Goal: Task Accomplishment & Management: Manage account settings

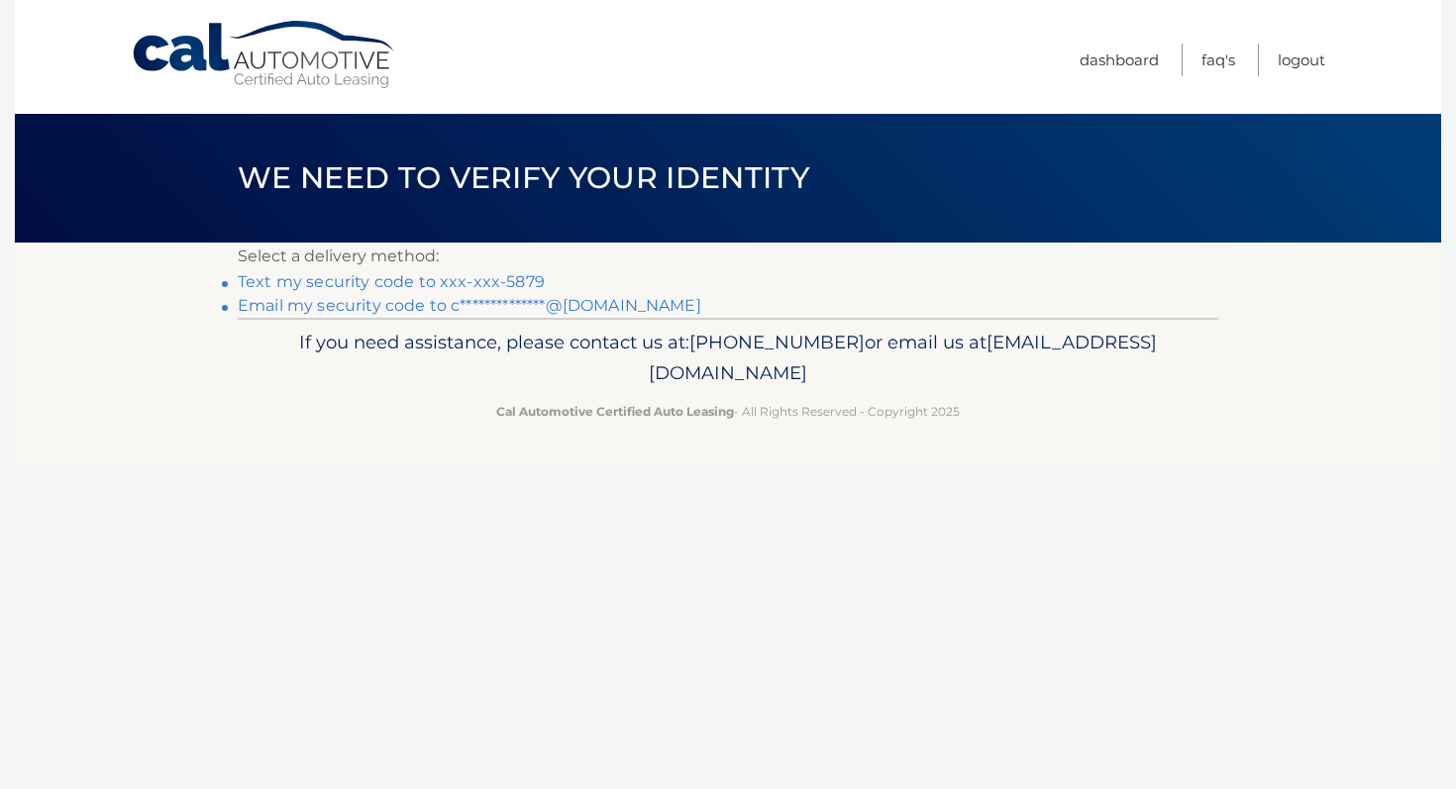
click at [519, 284] on link "Text my security code to xxx-xxx-5879" at bounding box center [391, 281] width 307 height 19
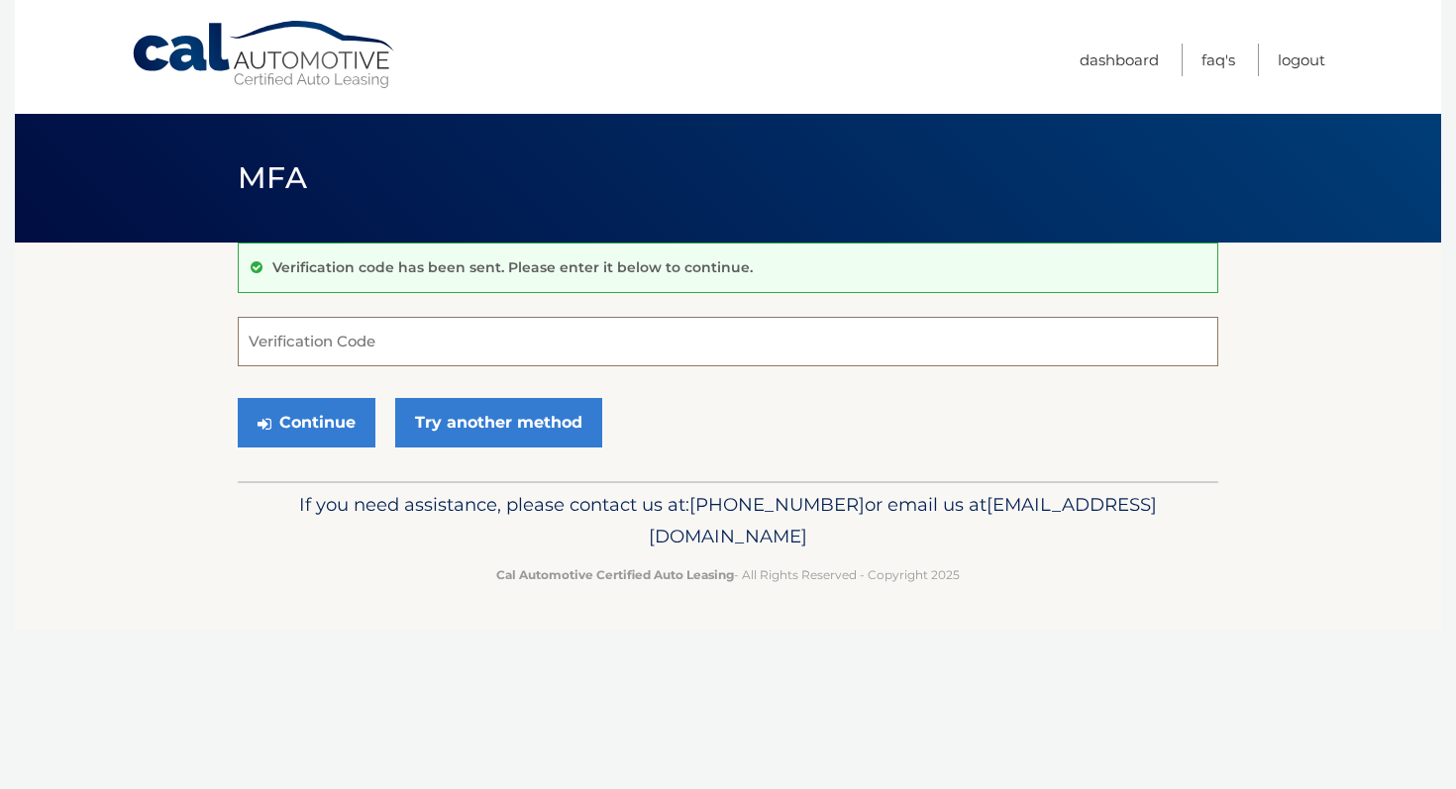
click at [486, 340] on input "Verification Code" at bounding box center [728, 342] width 981 height 50
type input "234618"
click at [315, 426] on button "Continue" at bounding box center [307, 423] width 138 height 50
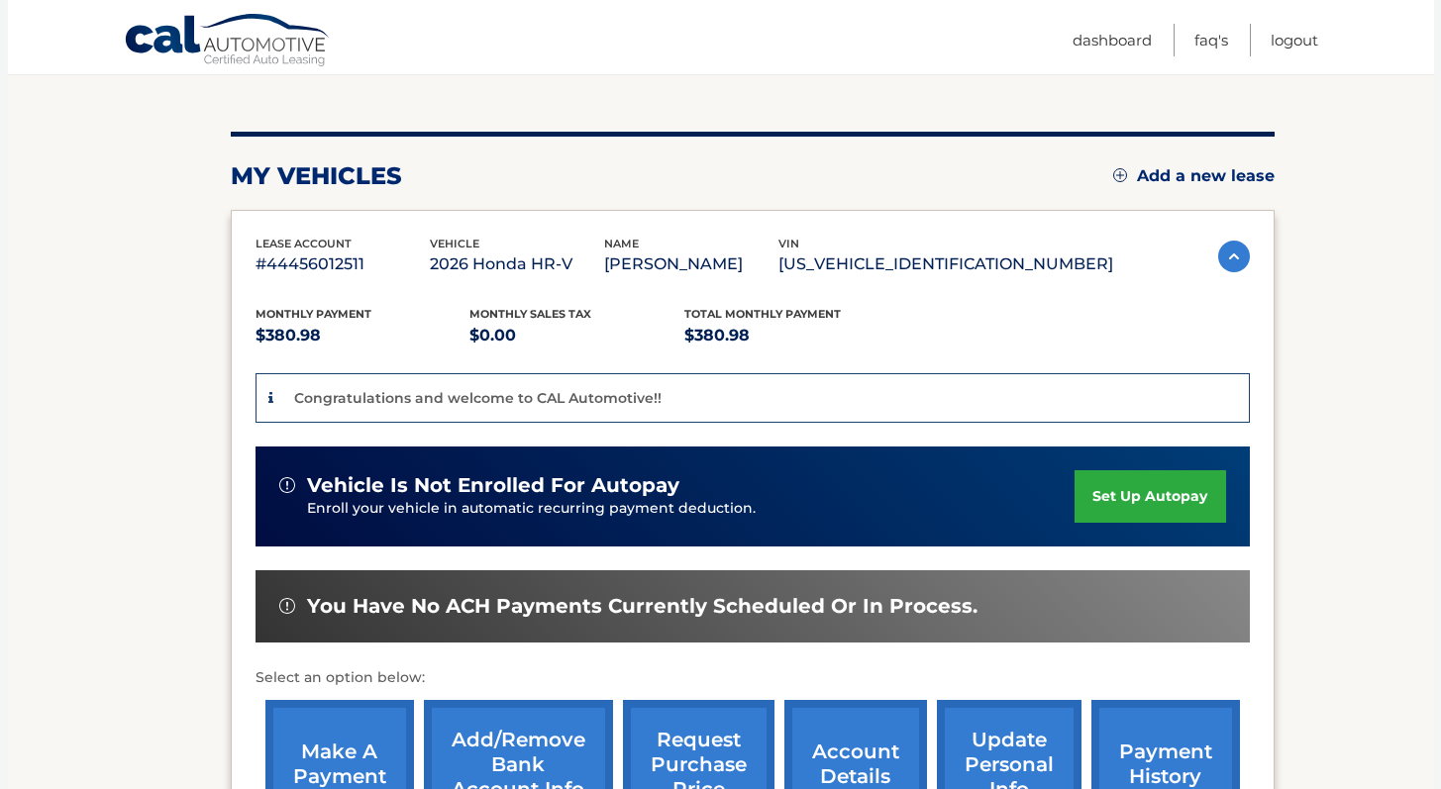
scroll to position [201, 0]
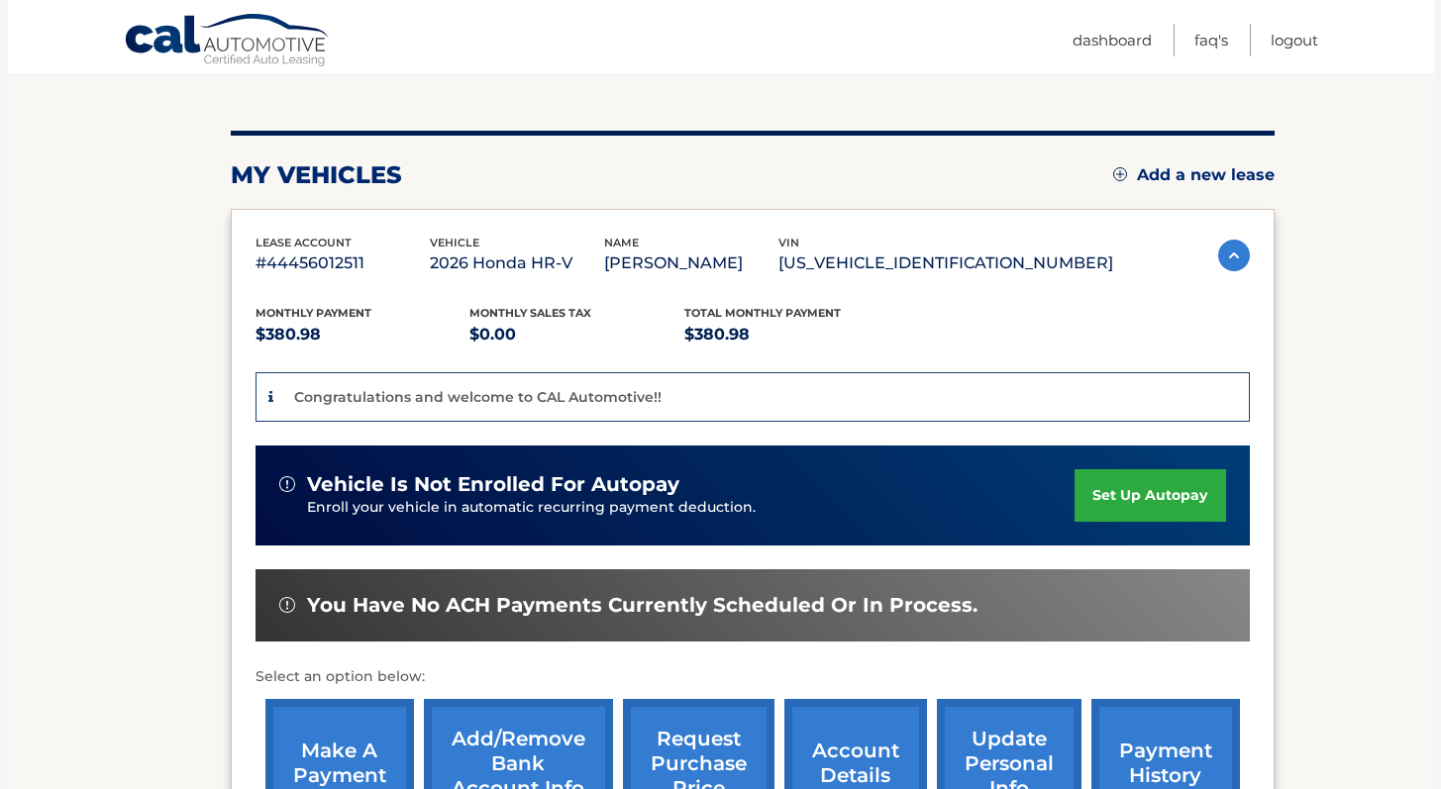
click at [1230, 252] on img at bounding box center [1234, 256] width 32 height 32
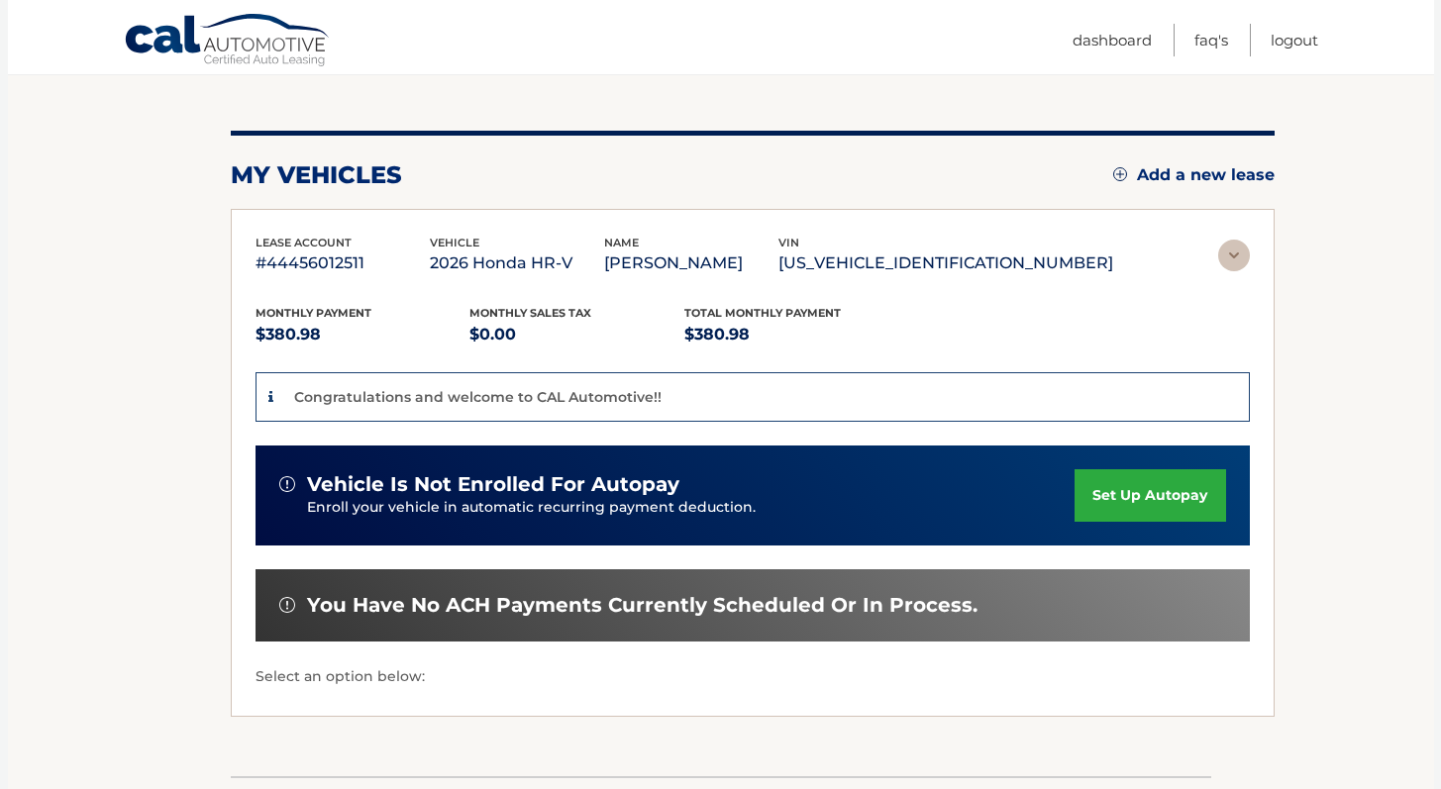
scroll to position [0, 0]
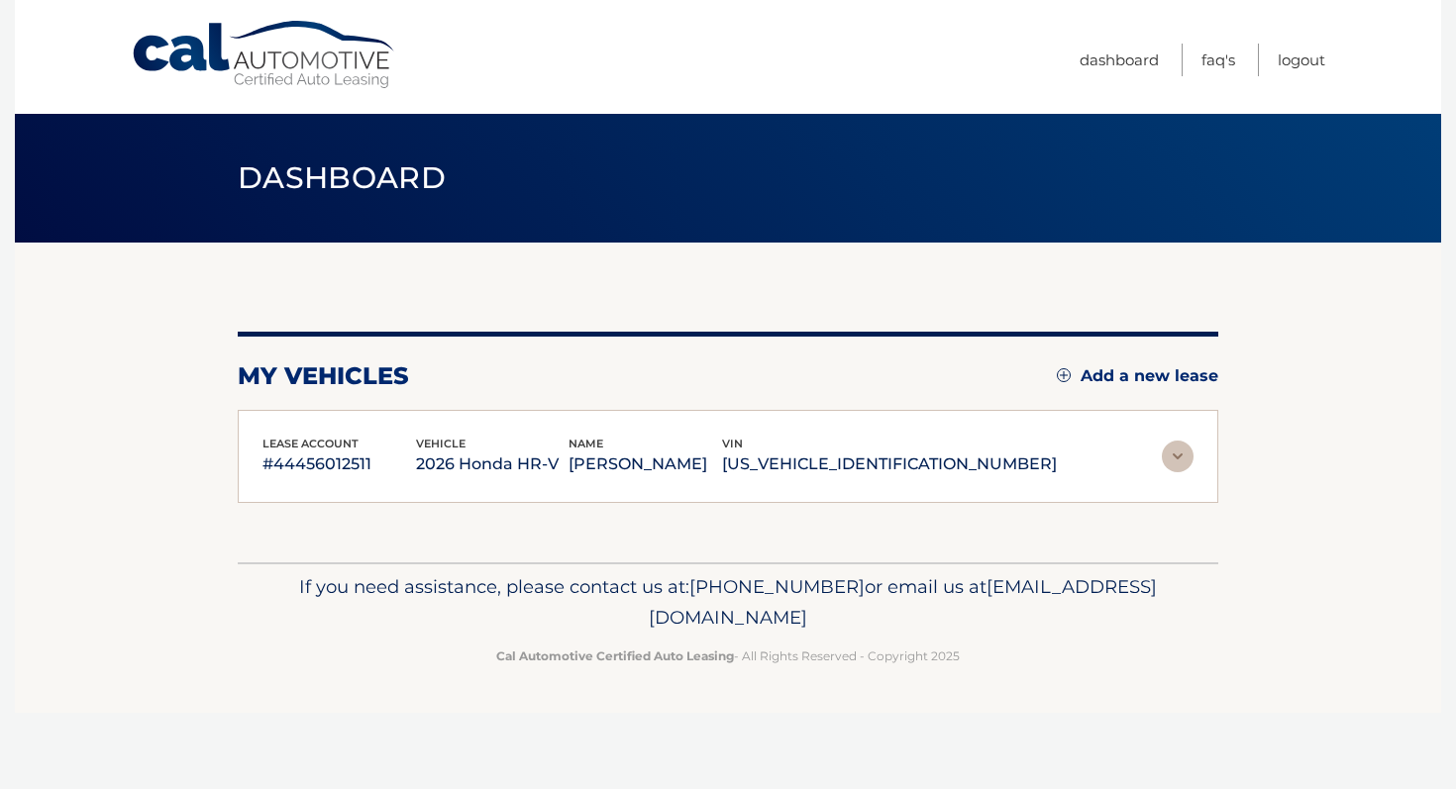
click at [1166, 458] on img at bounding box center [1178, 457] width 32 height 32
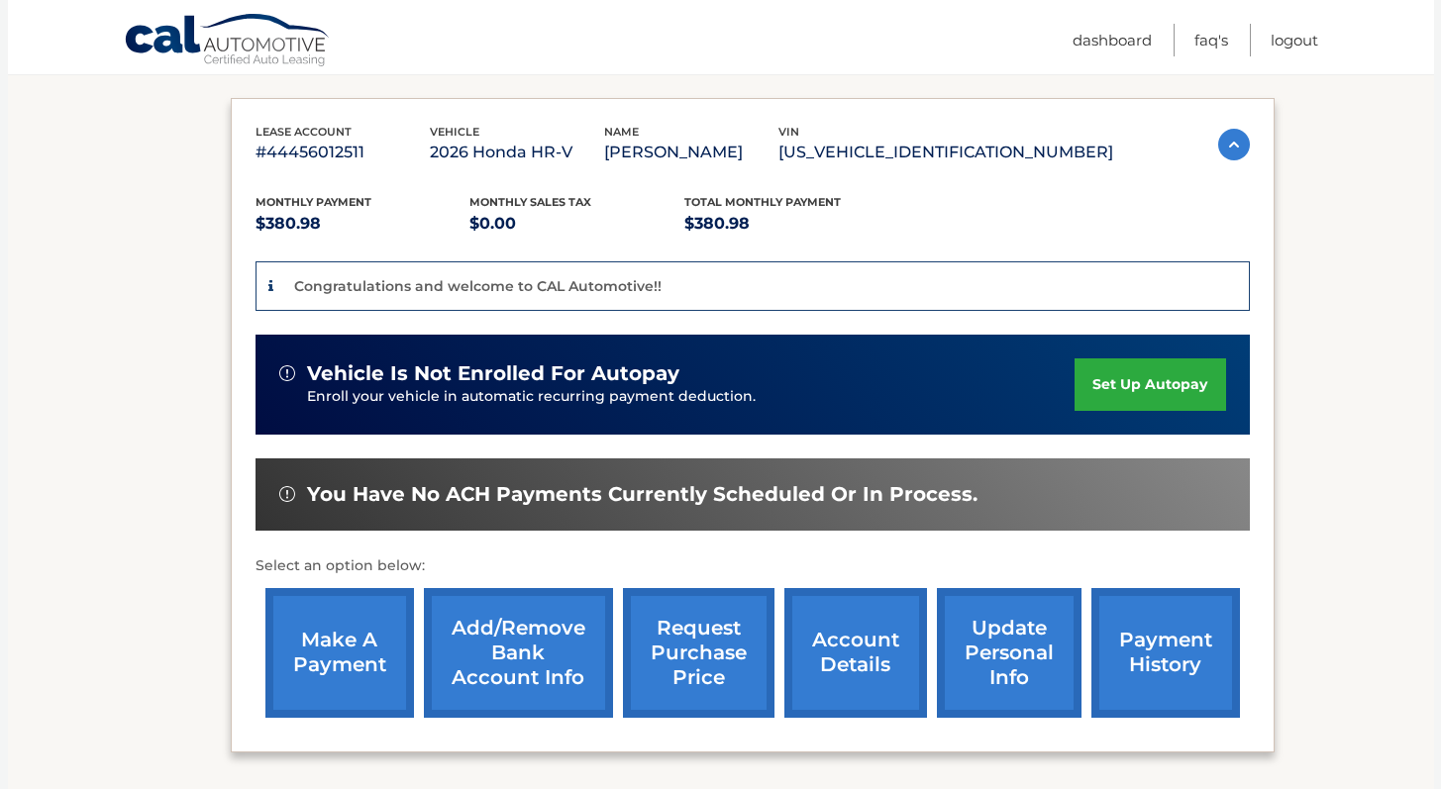
scroll to position [483, 0]
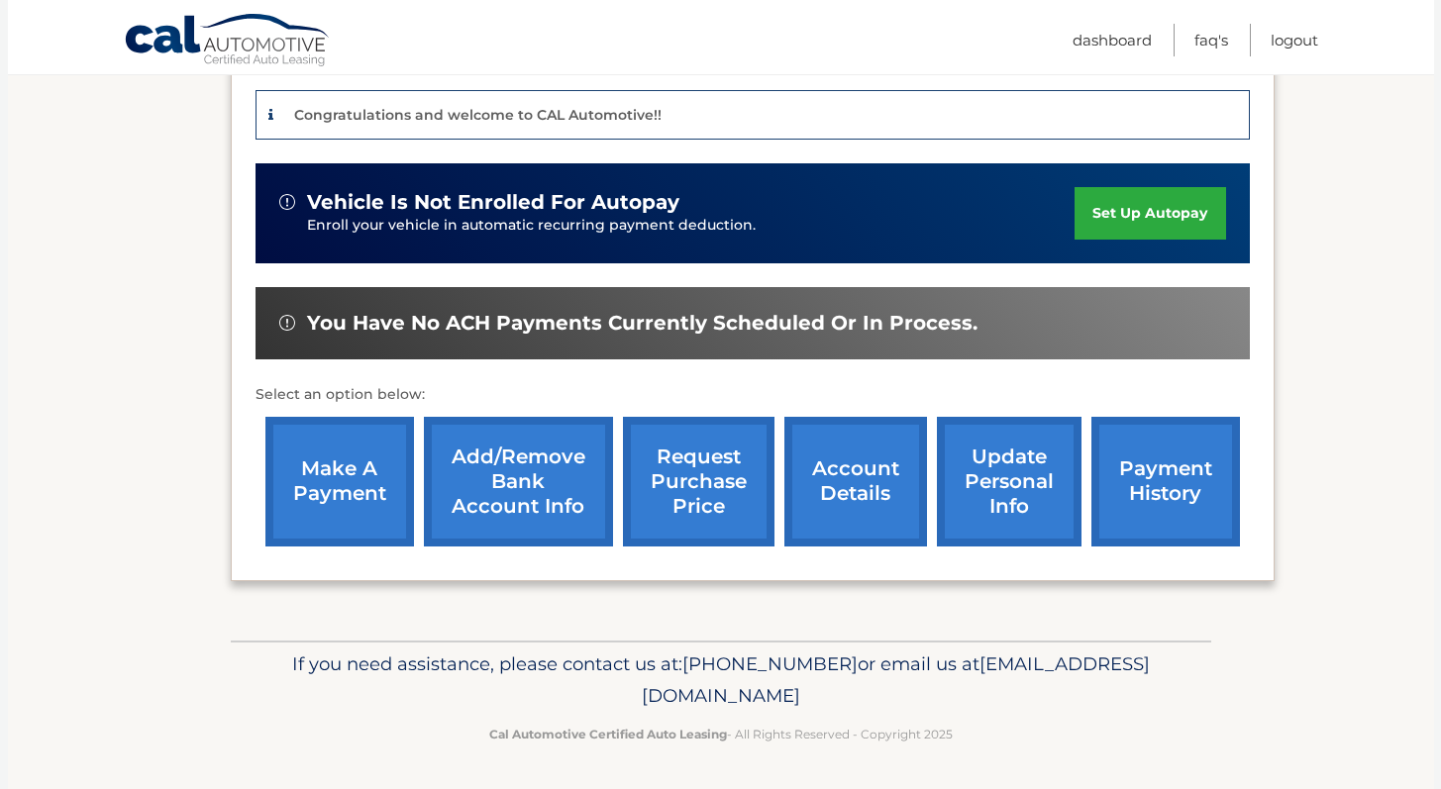
click at [860, 490] on link "account details" at bounding box center [855, 482] width 143 height 130
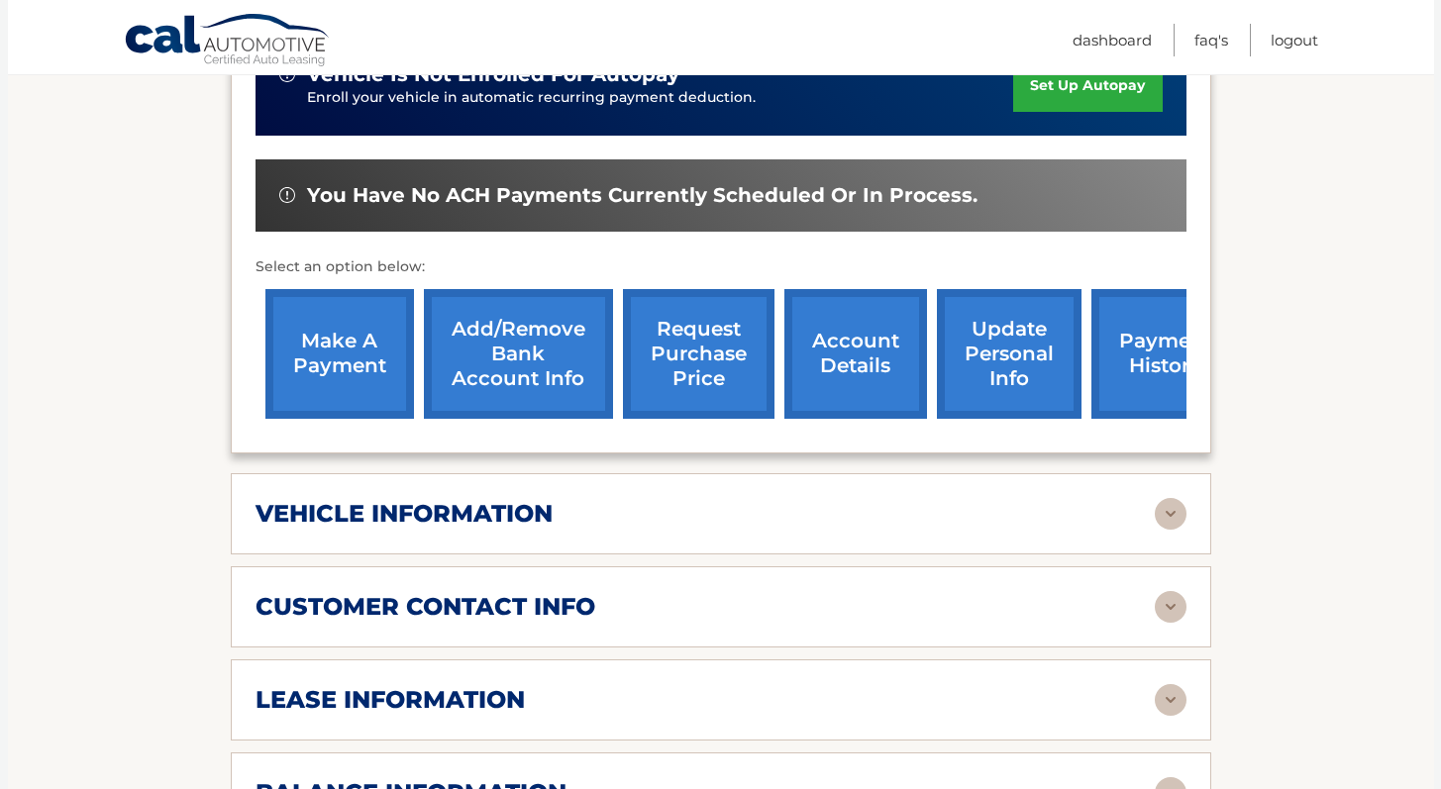
scroll to position [596, 0]
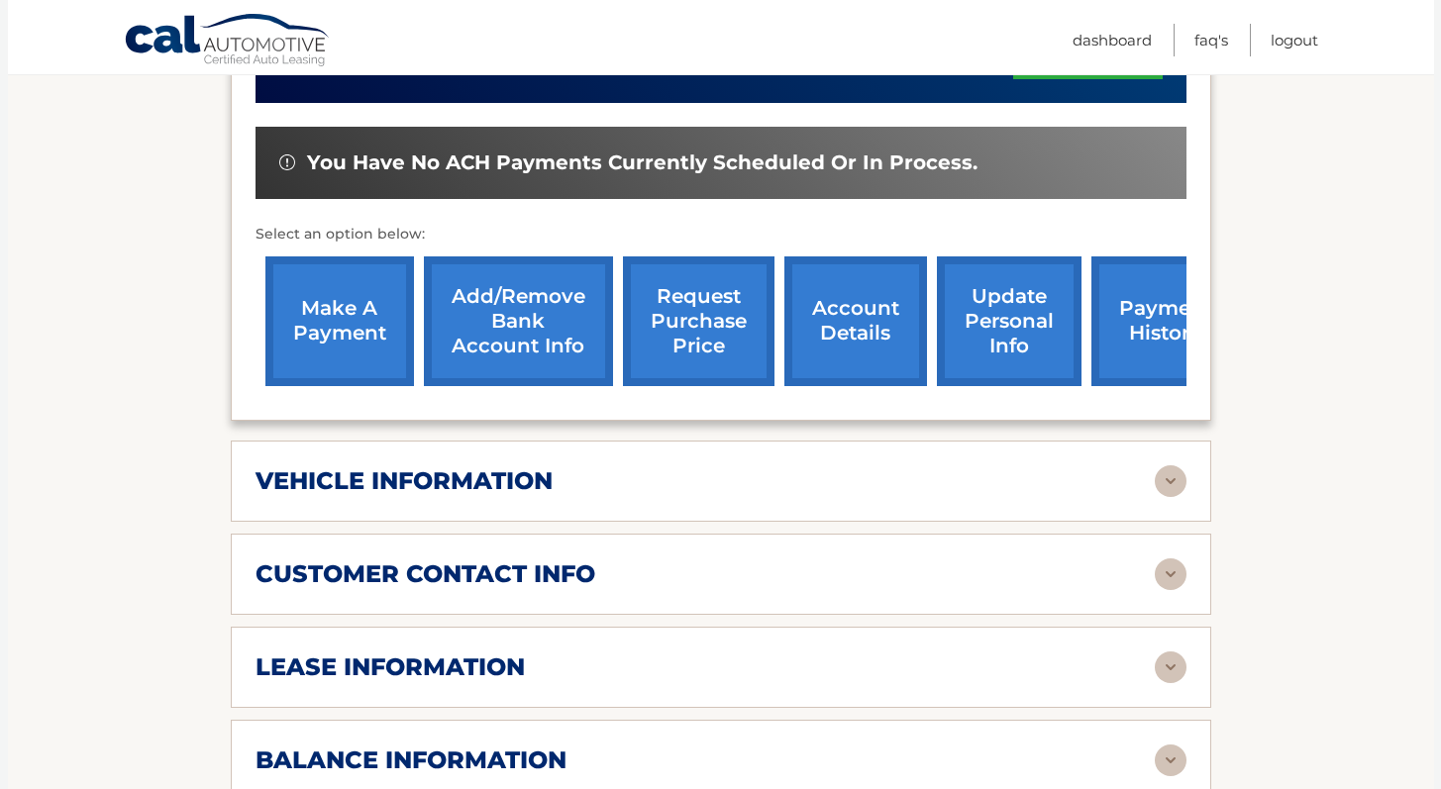
click at [1171, 476] on img at bounding box center [1171, 482] width 32 height 32
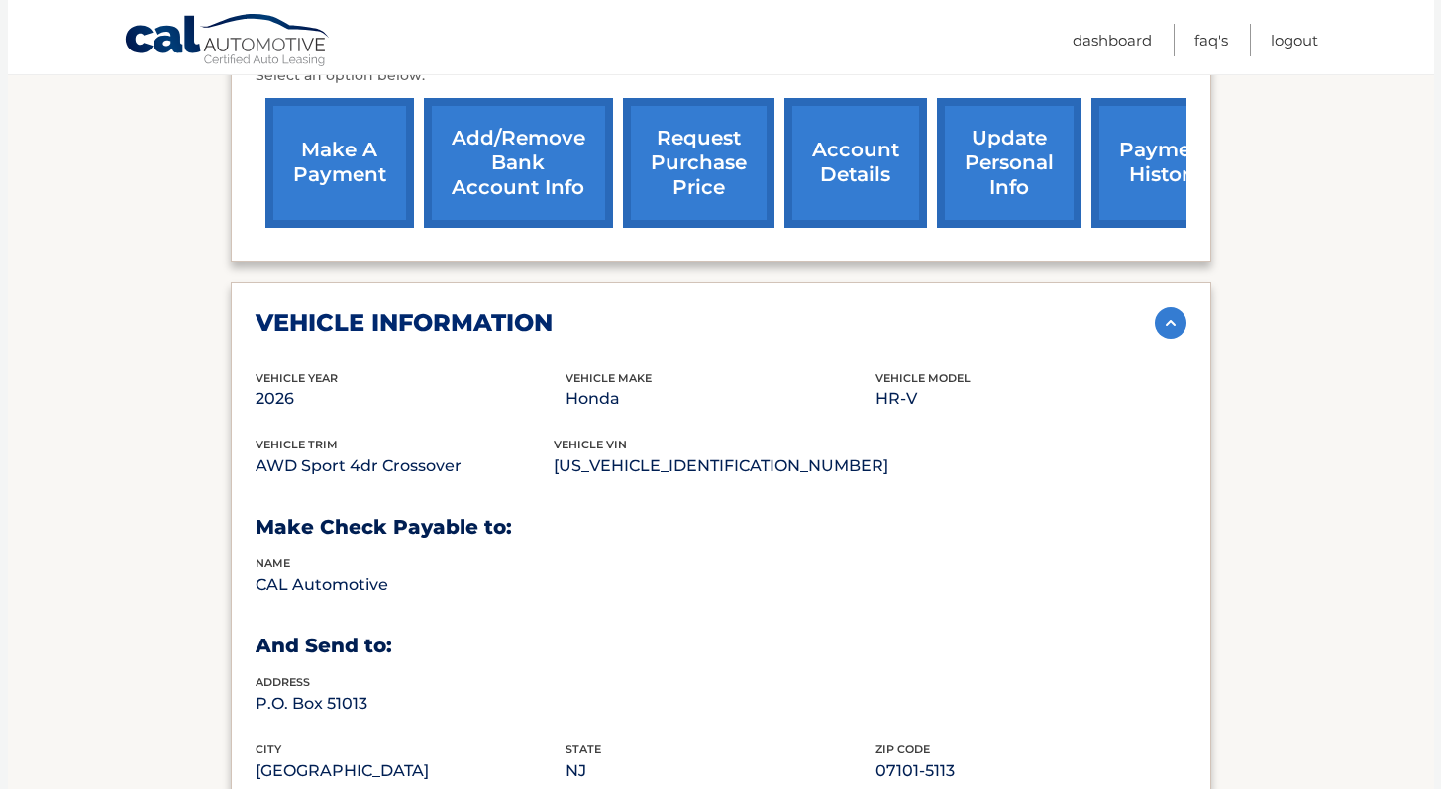
scroll to position [898, 0]
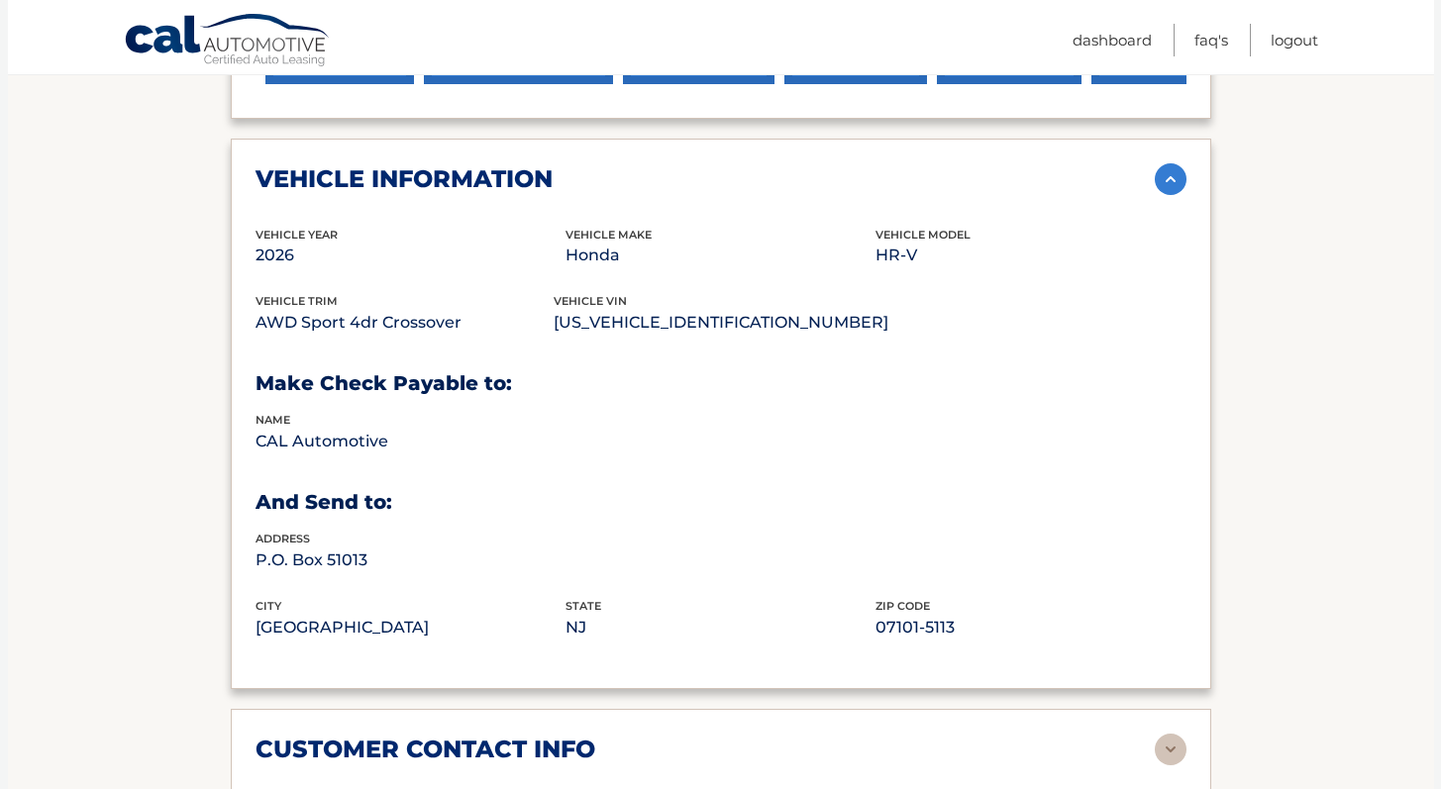
click at [1171, 174] on img at bounding box center [1171, 179] width 32 height 32
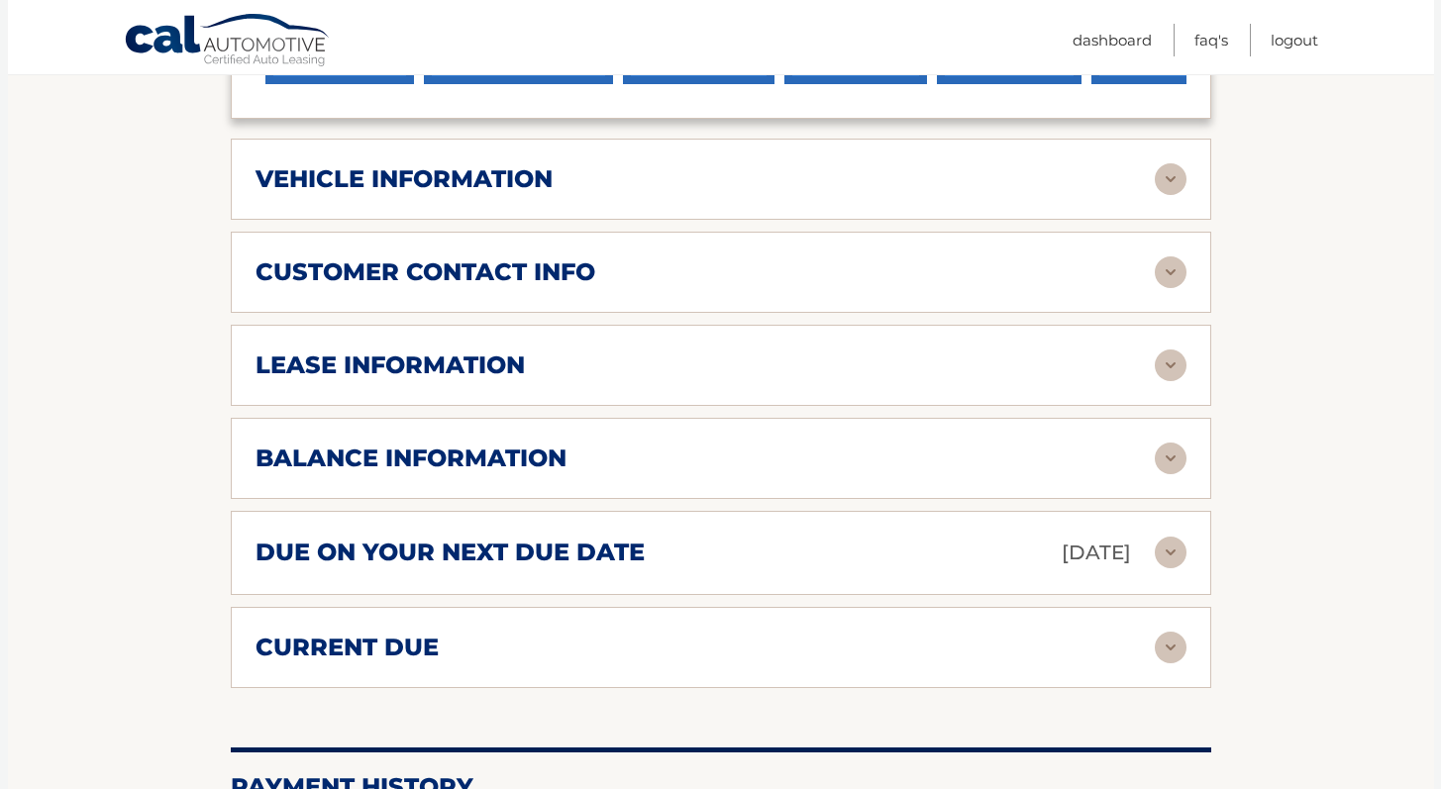
click at [1172, 261] on img at bounding box center [1171, 273] width 32 height 32
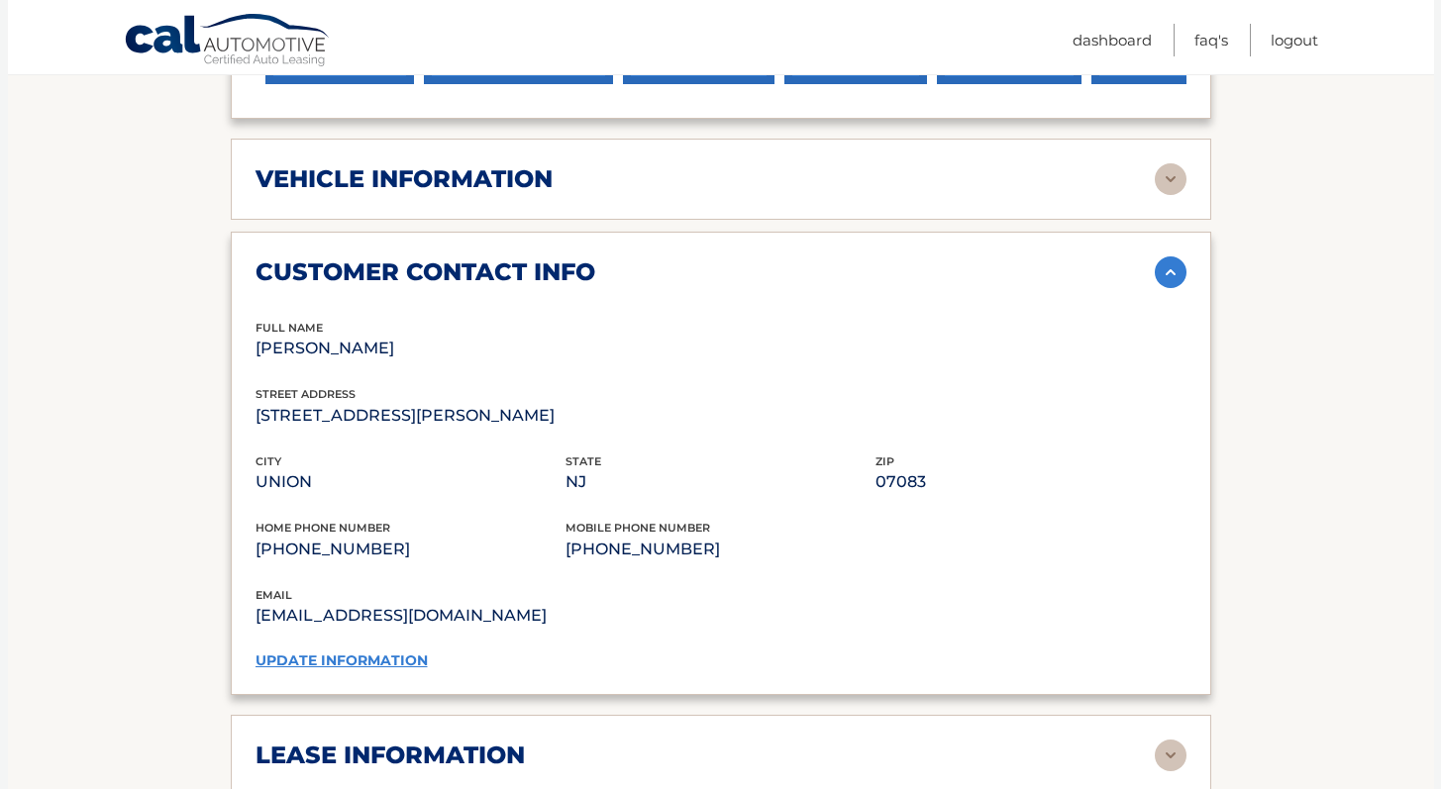
click at [1172, 262] on img at bounding box center [1171, 273] width 32 height 32
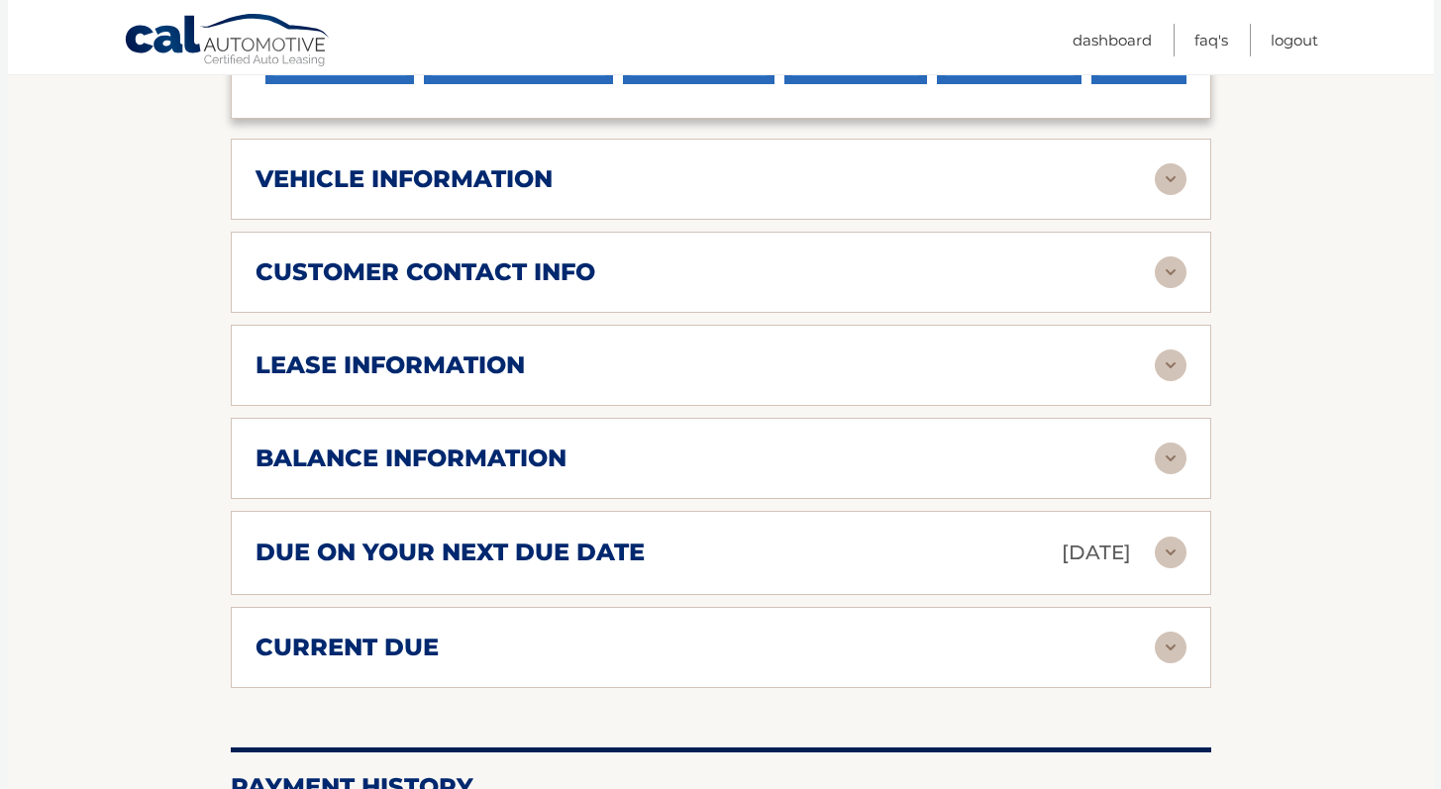
click at [1168, 365] on img at bounding box center [1171, 366] width 32 height 32
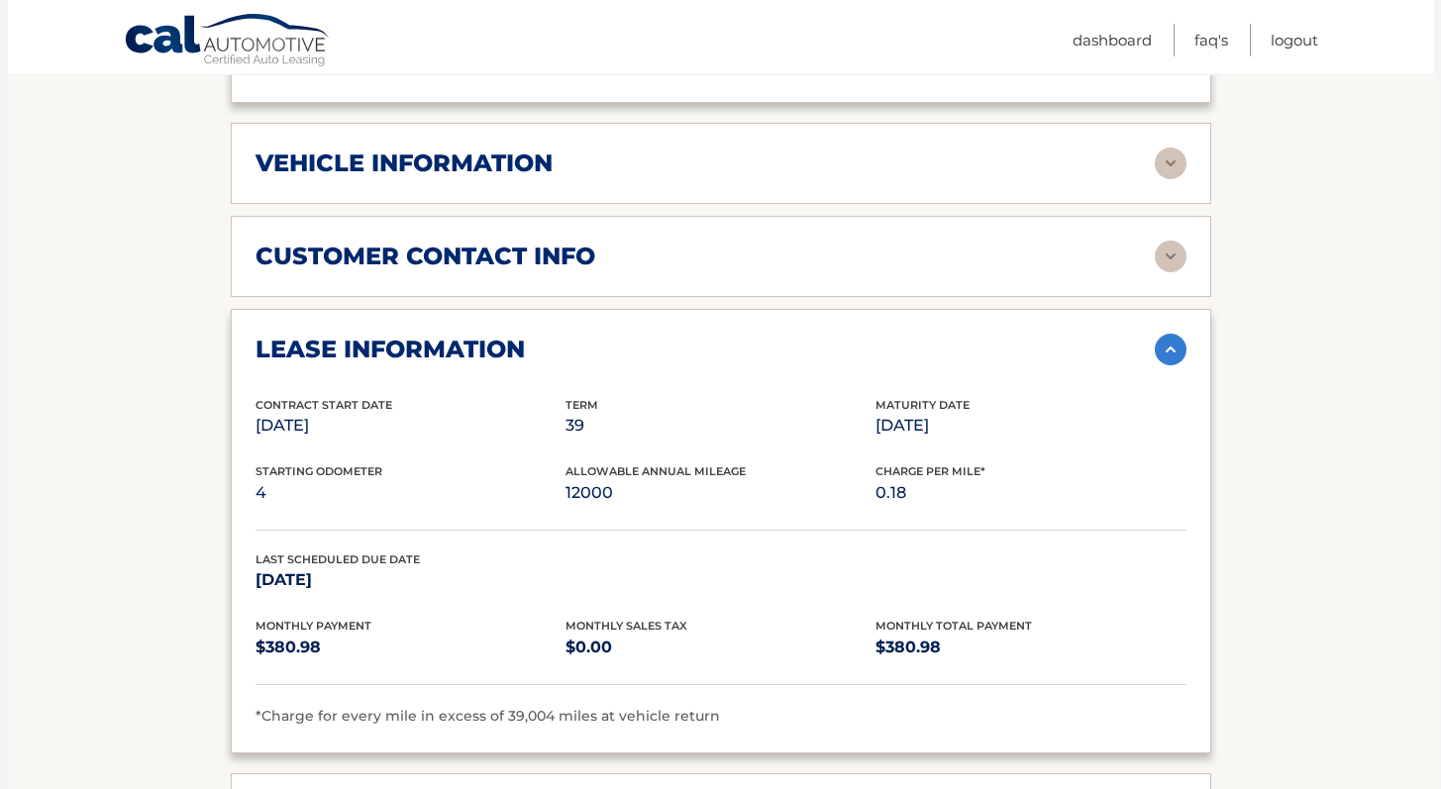
scroll to position [934, 0]
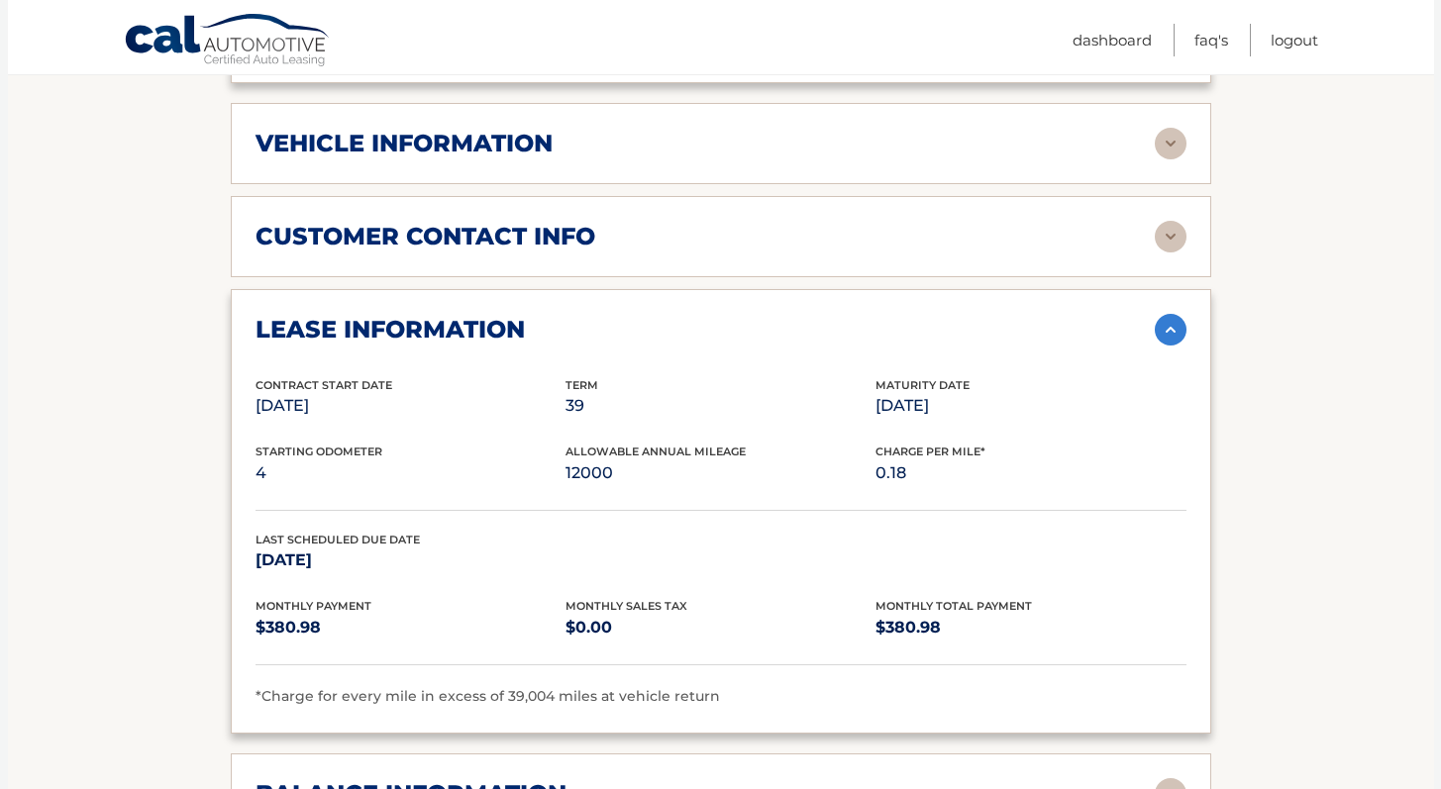
click at [1173, 337] on img at bounding box center [1171, 330] width 32 height 32
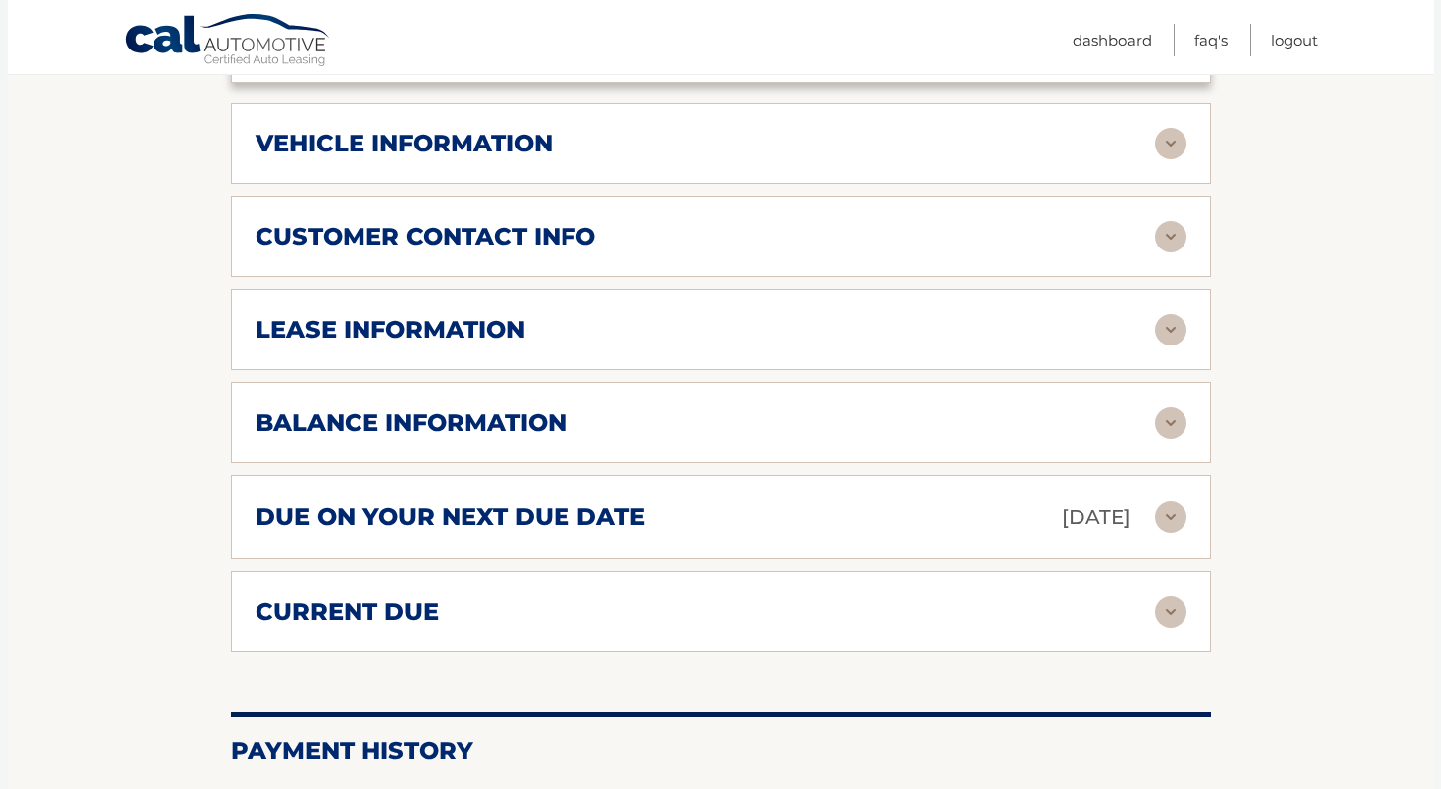
click at [1177, 434] on img at bounding box center [1171, 423] width 32 height 32
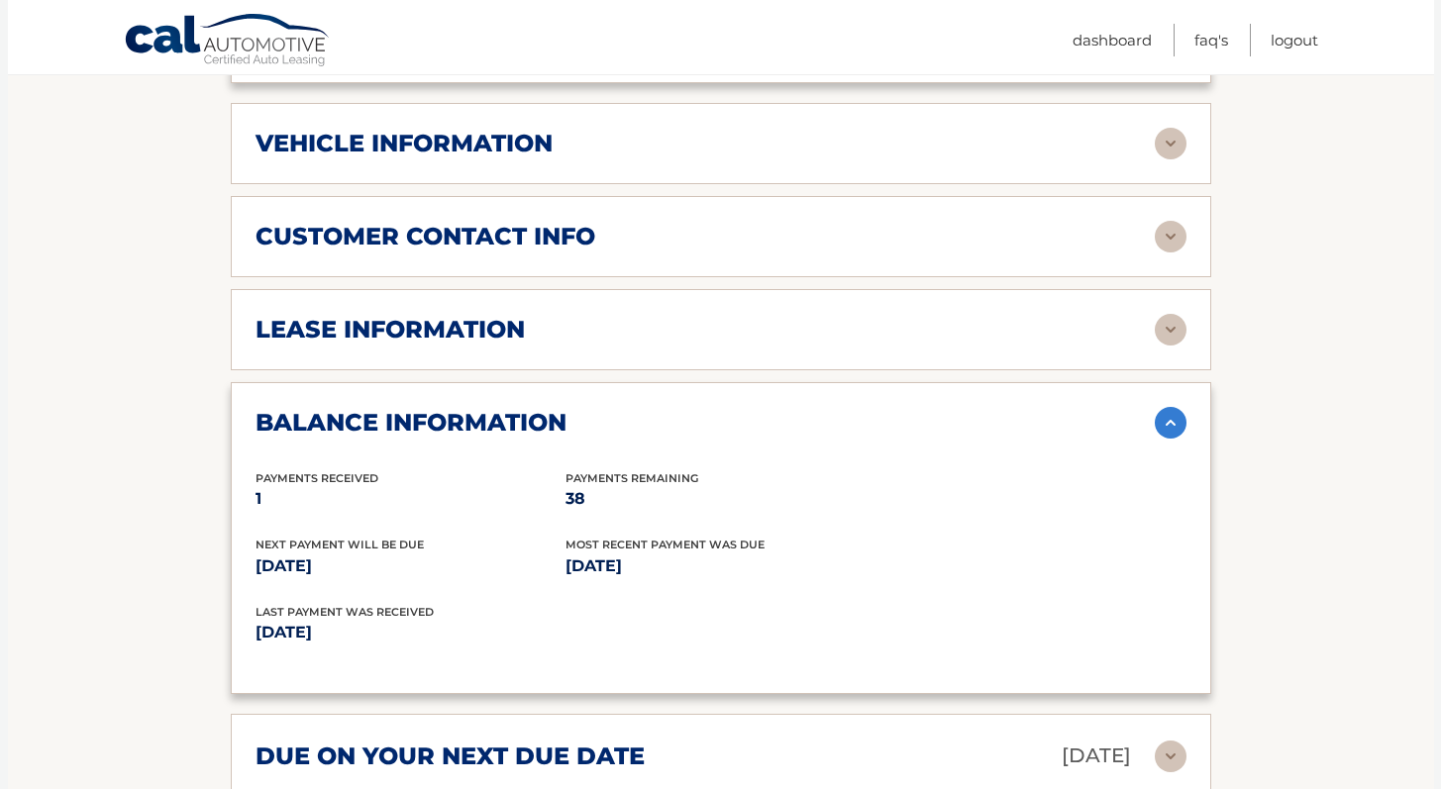
click at [1160, 423] on img at bounding box center [1171, 423] width 32 height 32
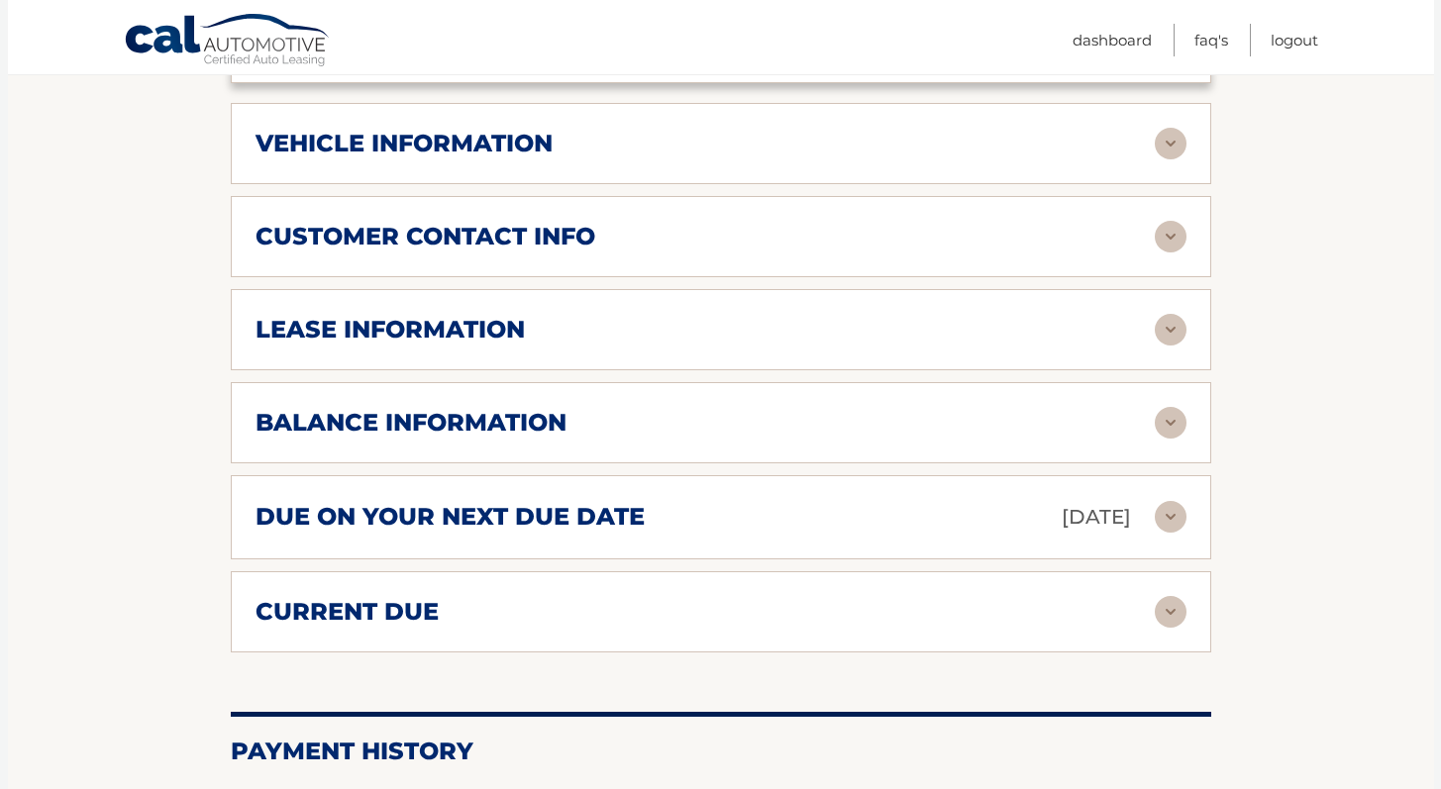
click at [1158, 425] on img at bounding box center [1171, 423] width 32 height 32
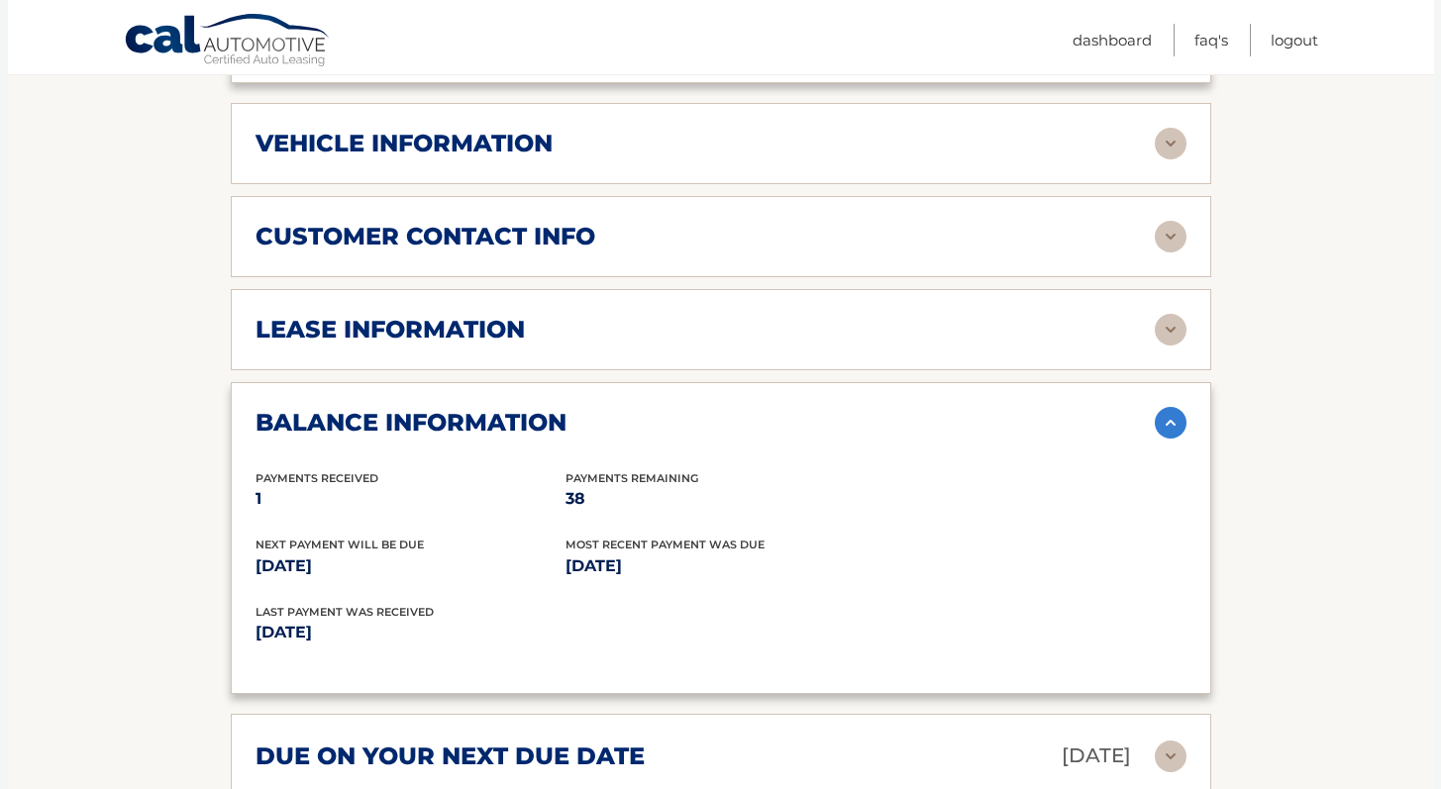
click at [1160, 424] on img at bounding box center [1171, 423] width 32 height 32
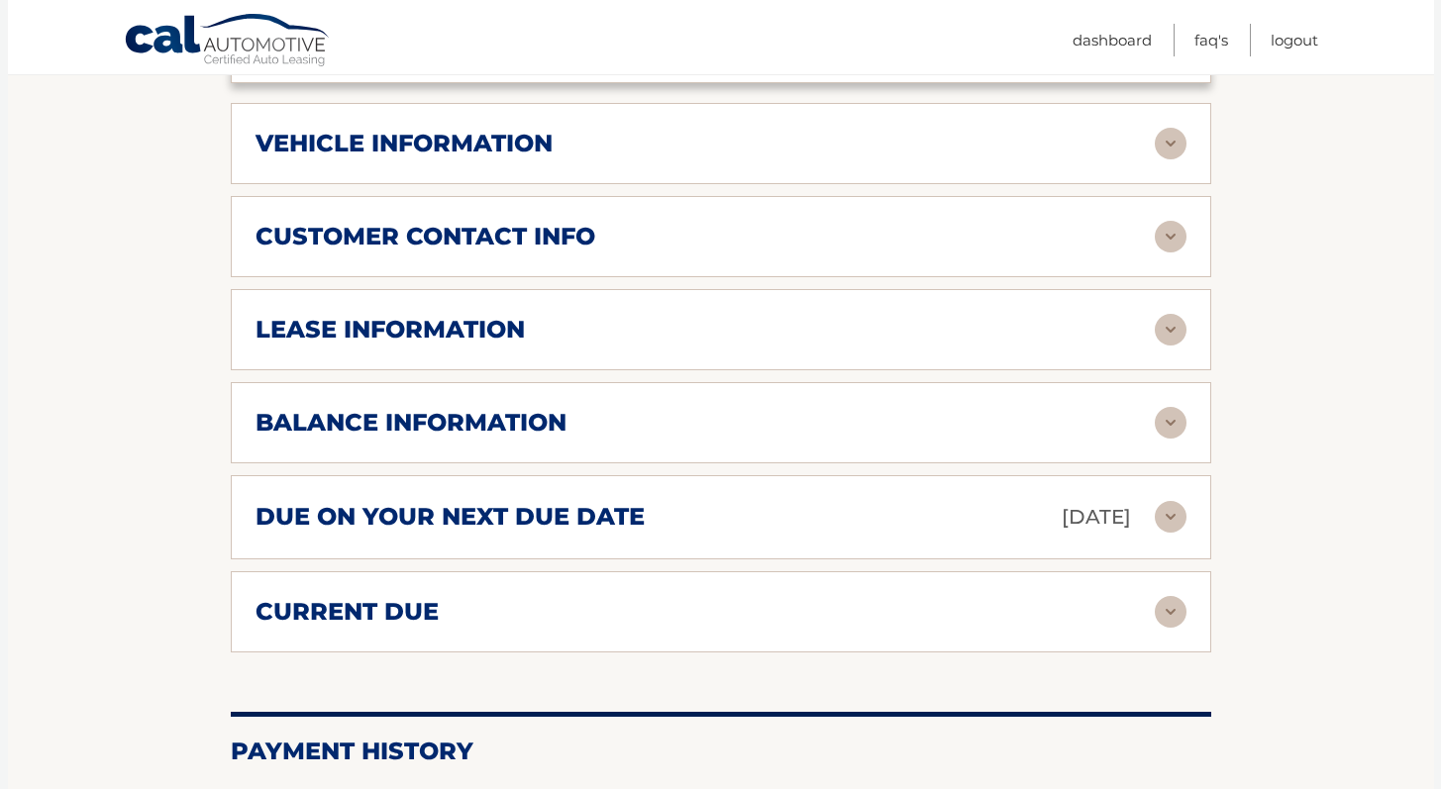
click at [1174, 521] on img at bounding box center [1171, 517] width 32 height 32
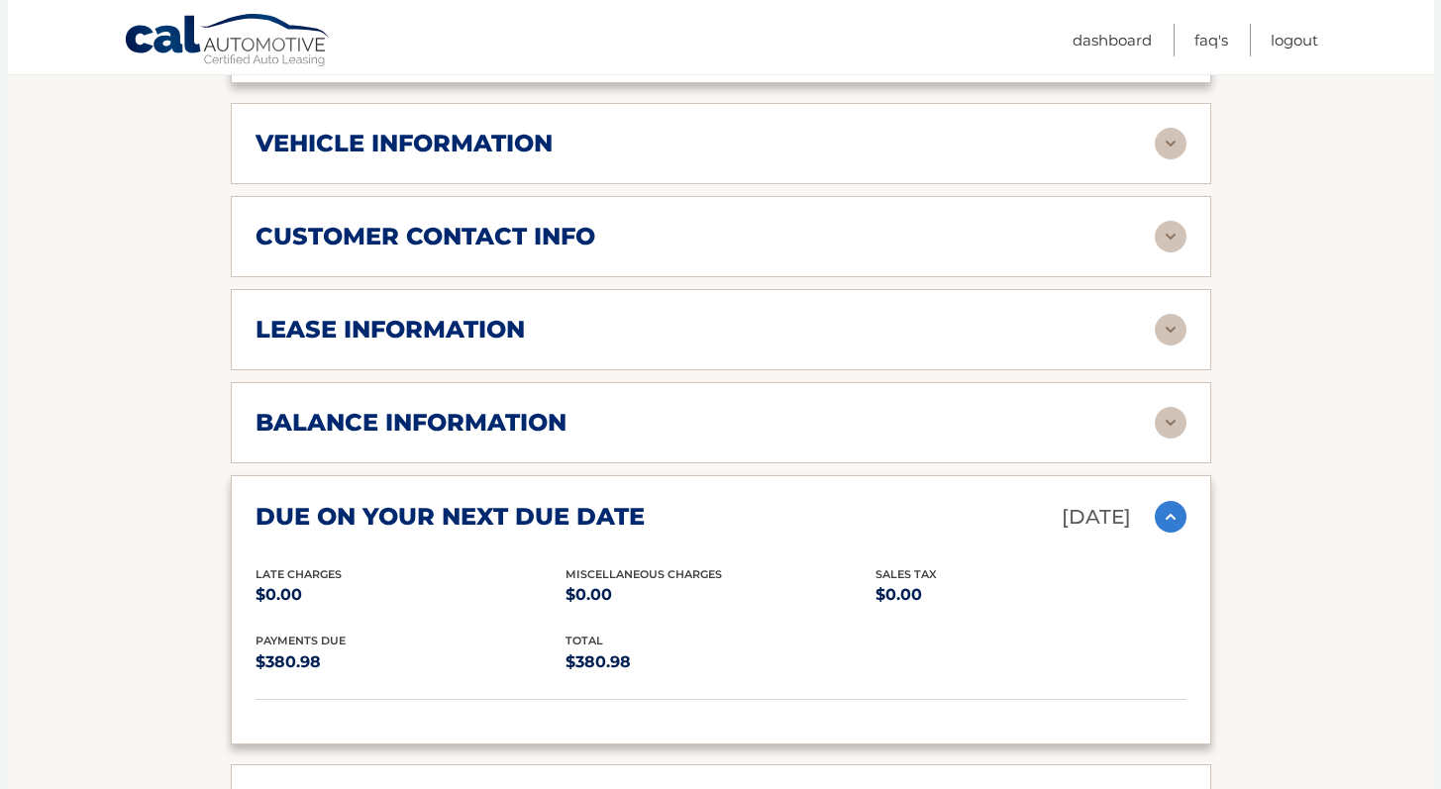
click at [1173, 516] on img at bounding box center [1171, 517] width 32 height 32
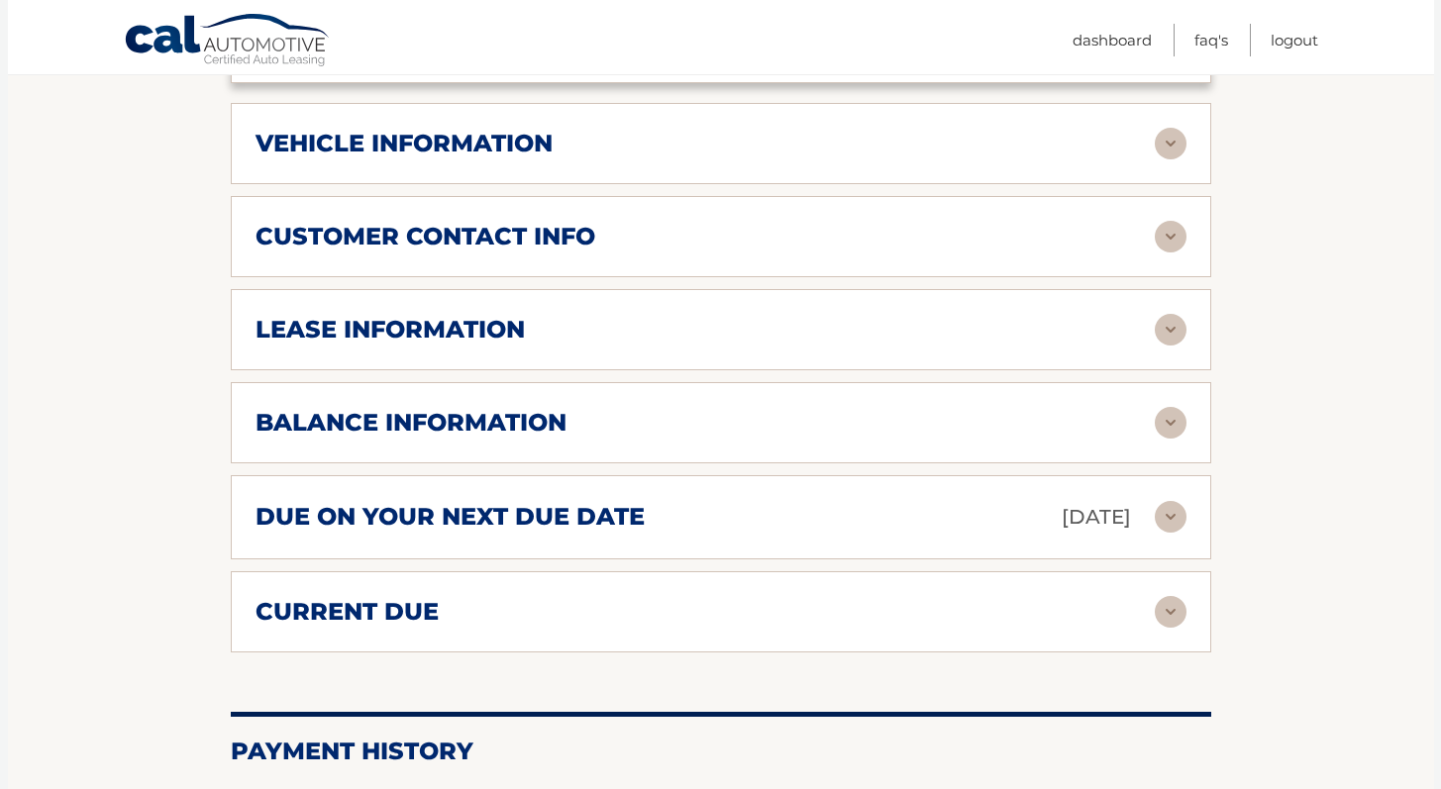
click at [1181, 615] on img at bounding box center [1171, 612] width 32 height 32
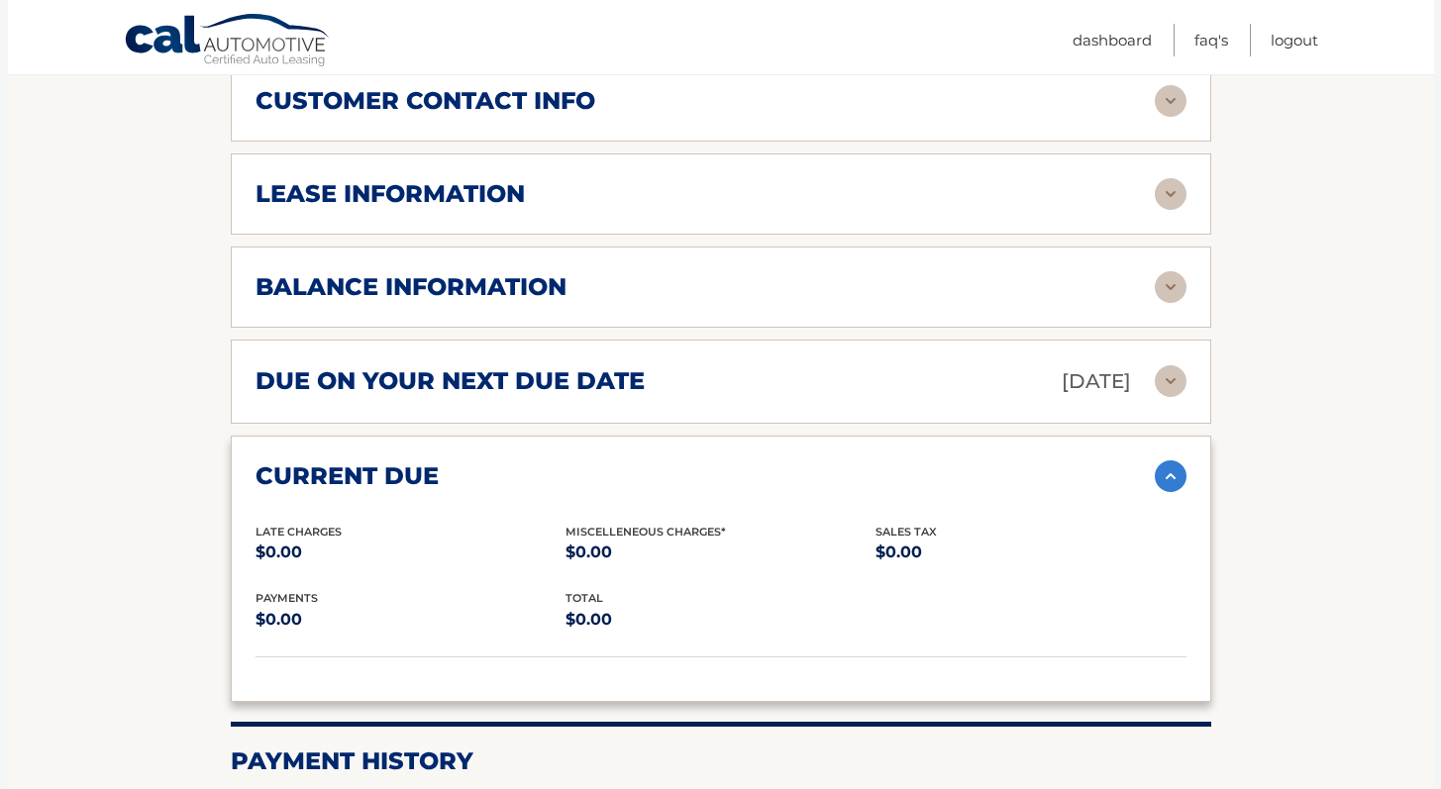
scroll to position [1070, 0]
click at [1175, 481] on img at bounding box center [1171, 477] width 32 height 32
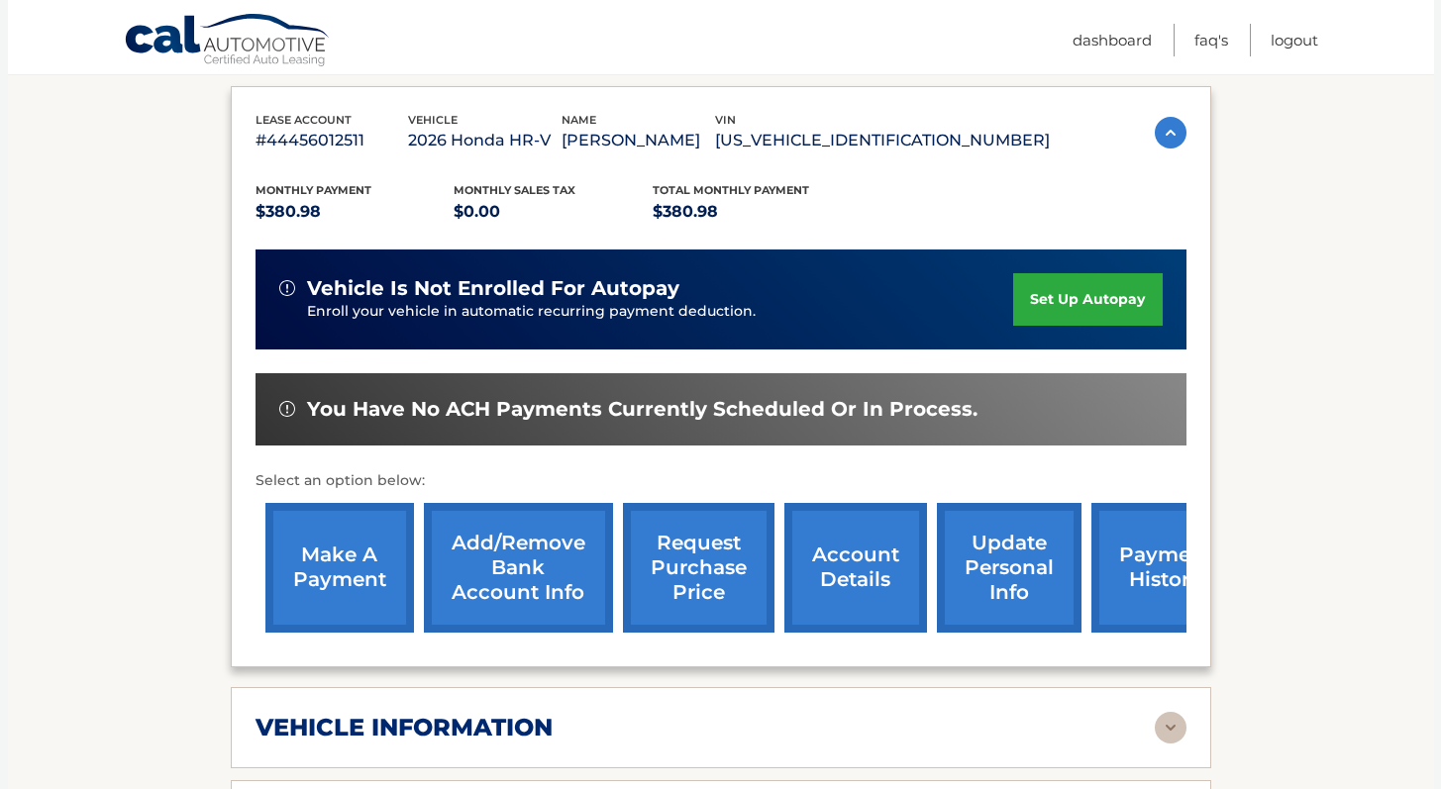
scroll to position [331, 0]
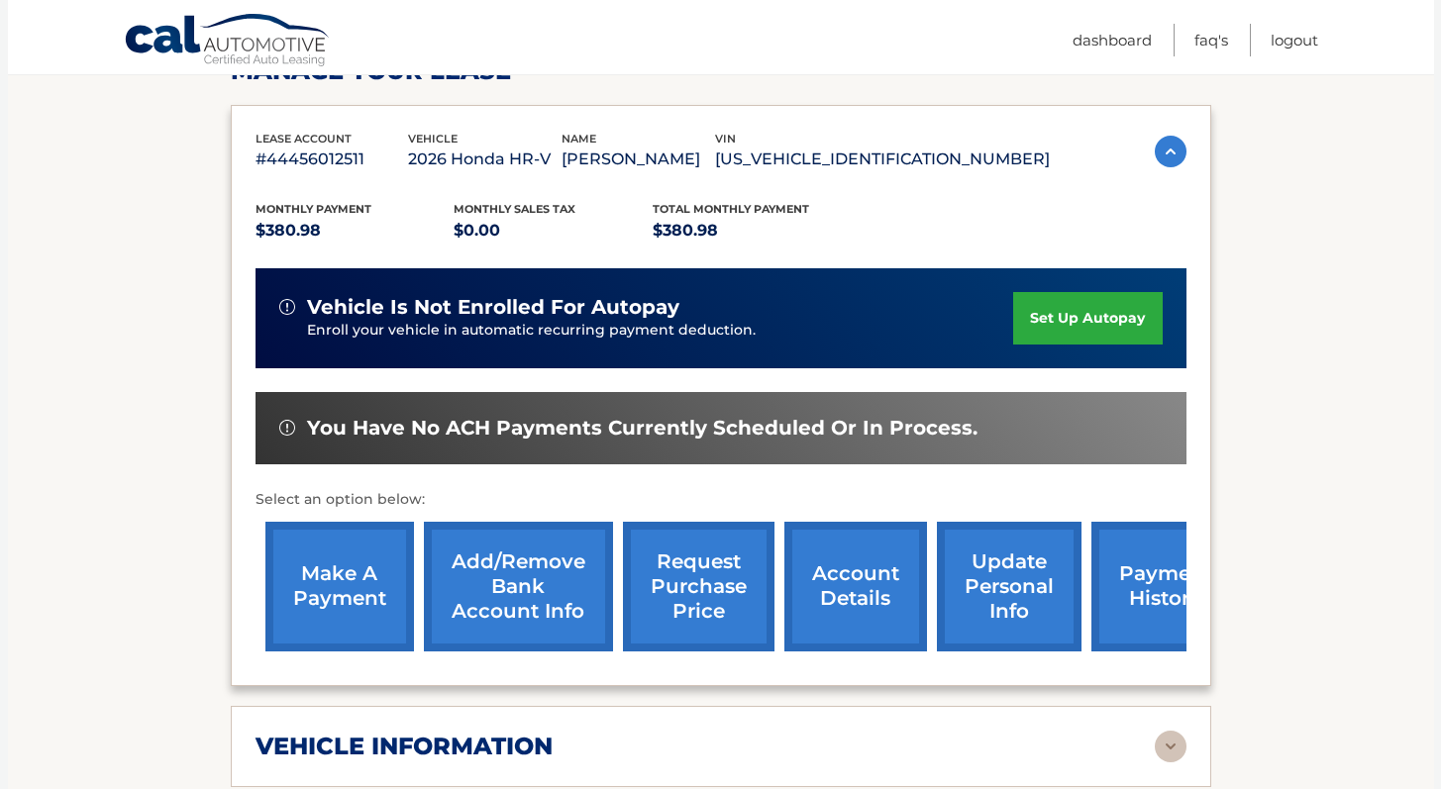
click at [1092, 310] on link "set up autopay" at bounding box center [1087, 318] width 149 height 52
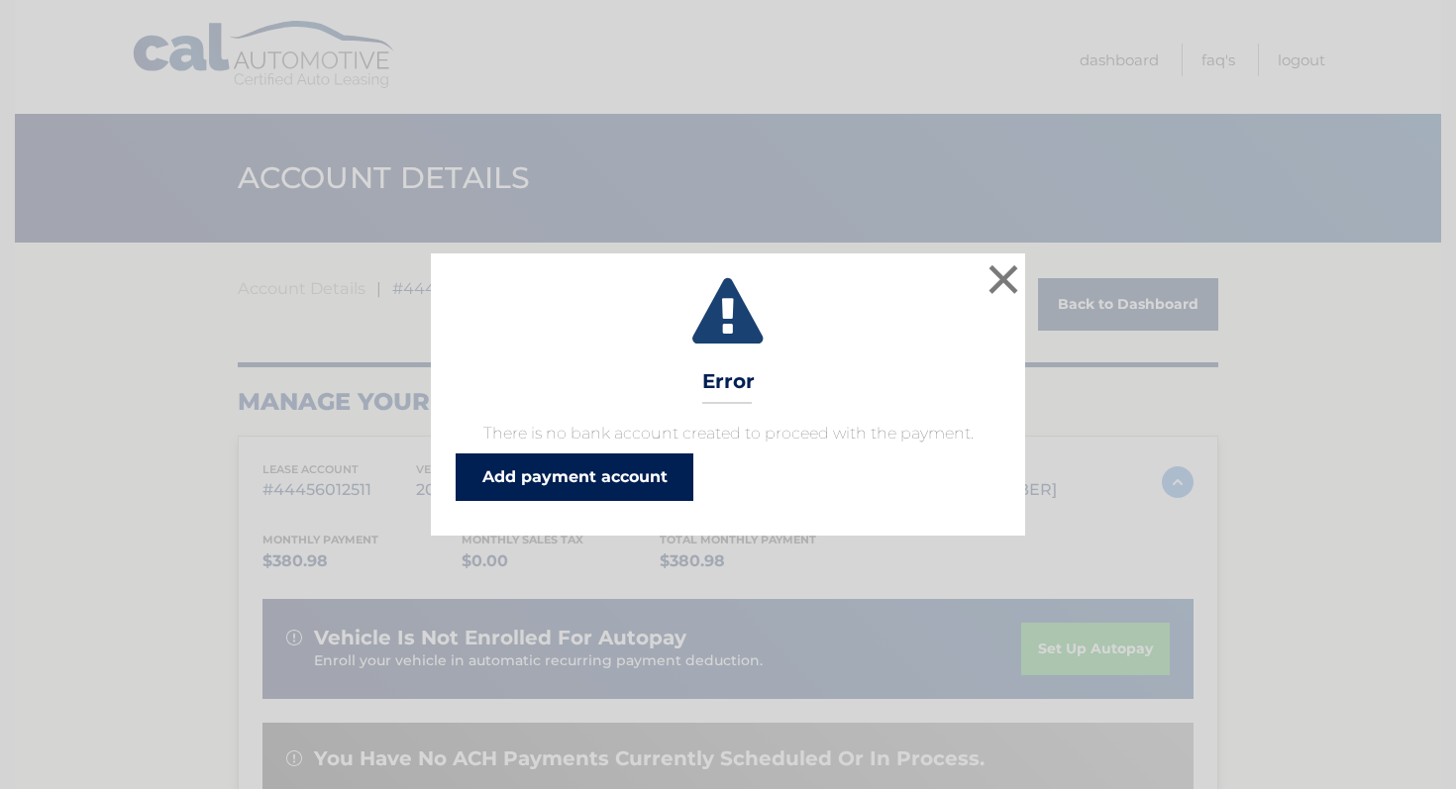
click at [617, 482] on link "Add payment account" at bounding box center [575, 478] width 238 height 48
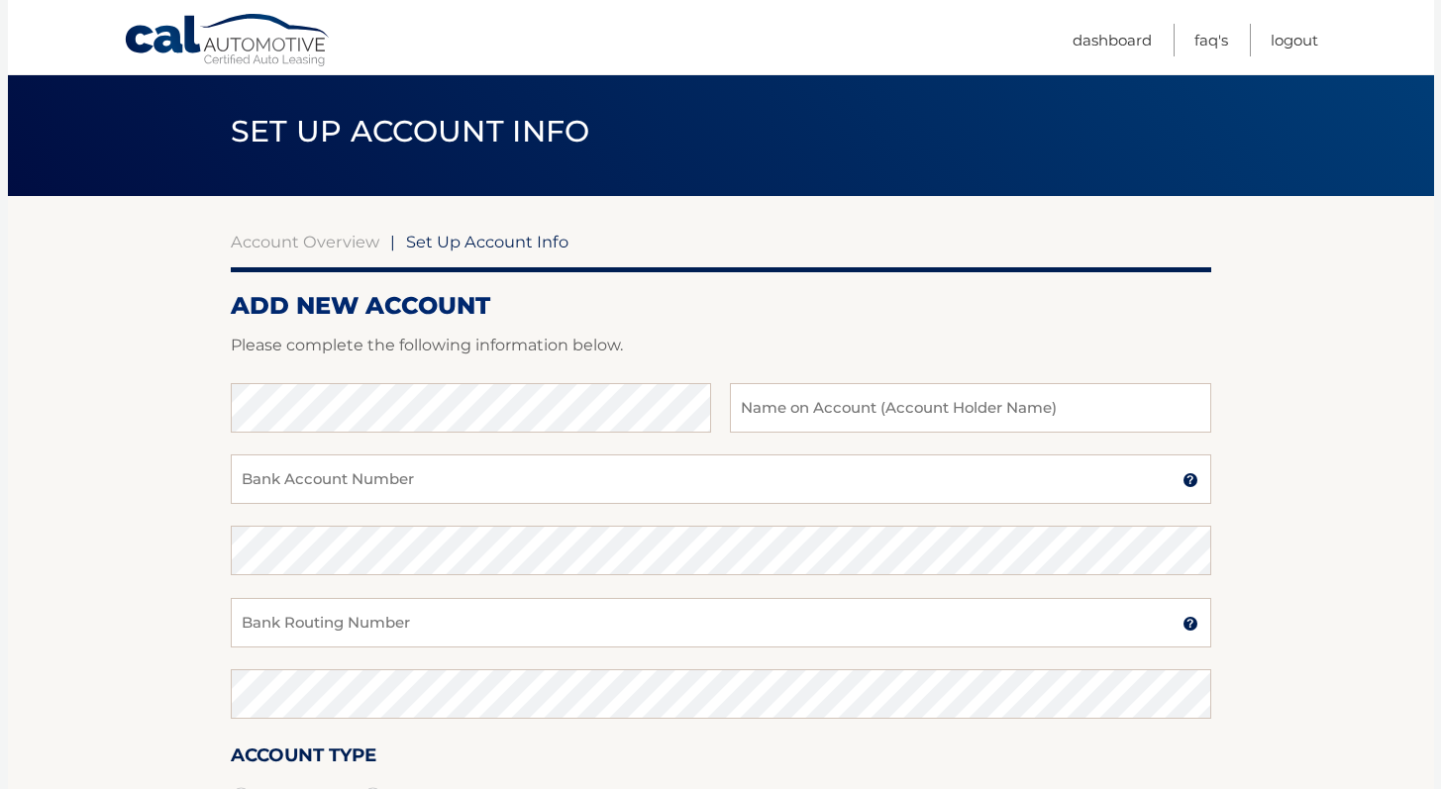
scroll to position [147, 0]
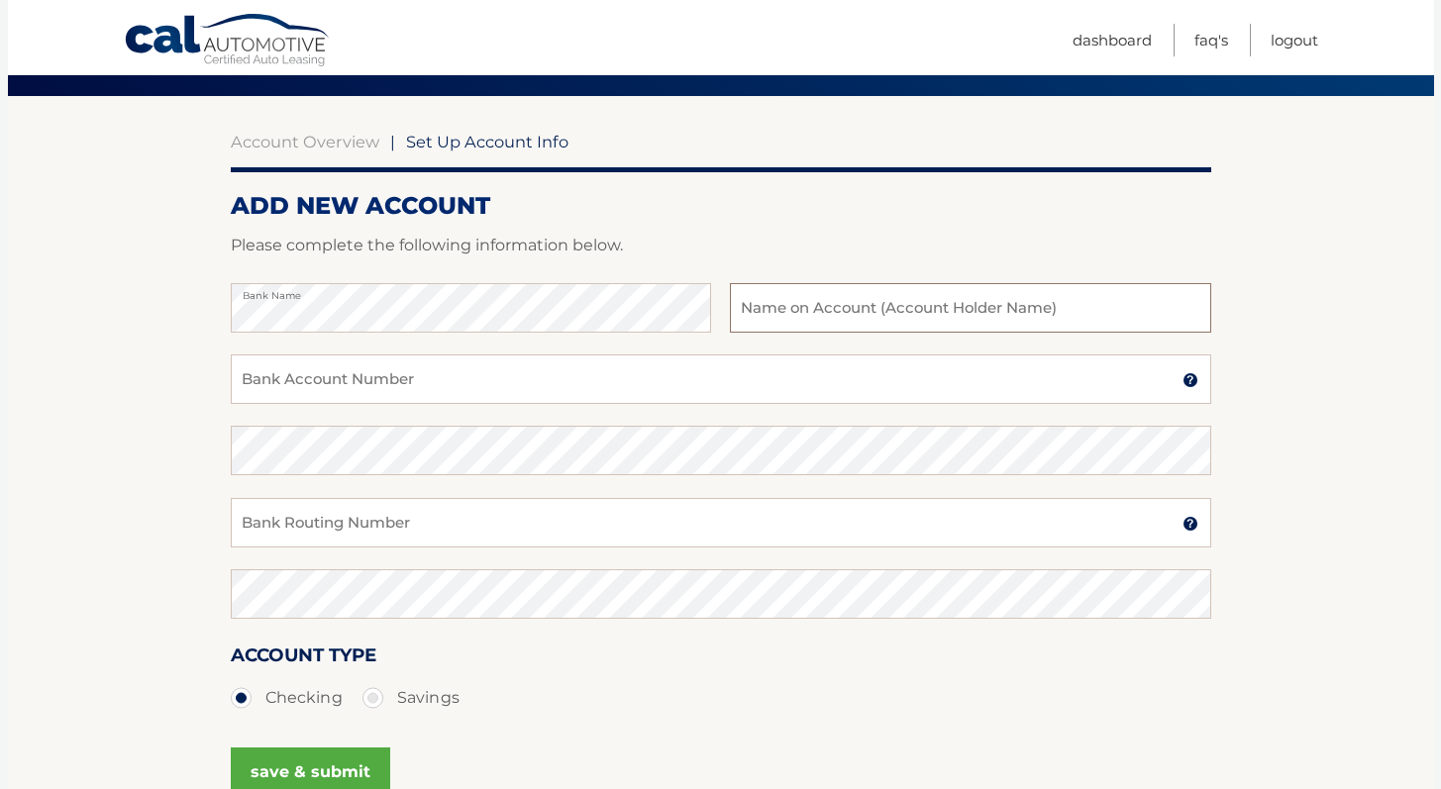
click at [1017, 305] on input "text" at bounding box center [970, 308] width 480 height 50
type input "[PERSON_NAME]"
click at [467, 382] on input "Bank Account Number" at bounding box center [721, 380] width 981 height 50
type input "36105817915"
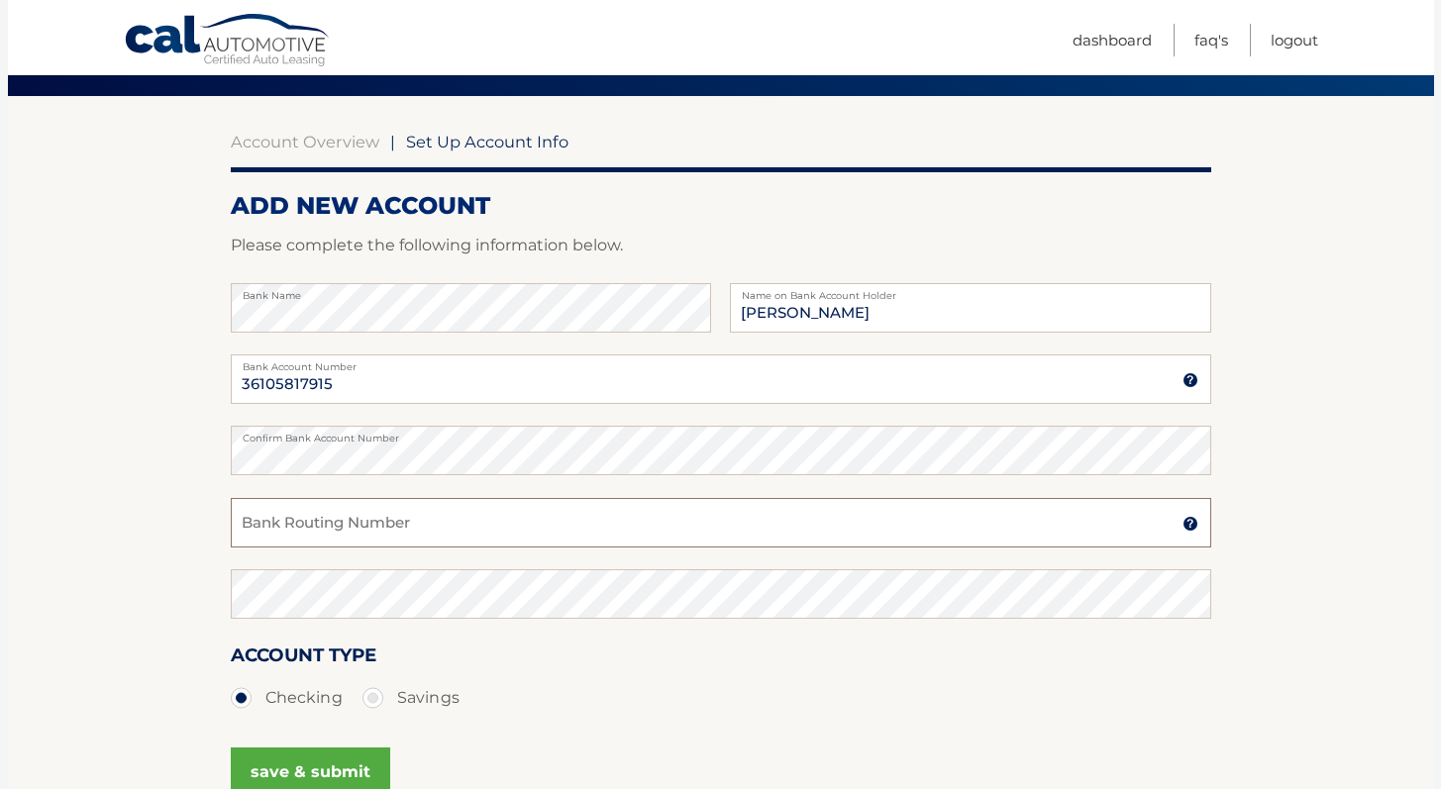
click at [317, 520] on input "Bank Routing Number" at bounding box center [721, 523] width 981 height 50
type input "031176110"
click at [290, 389] on input "36105817915" at bounding box center [721, 380] width 981 height 50
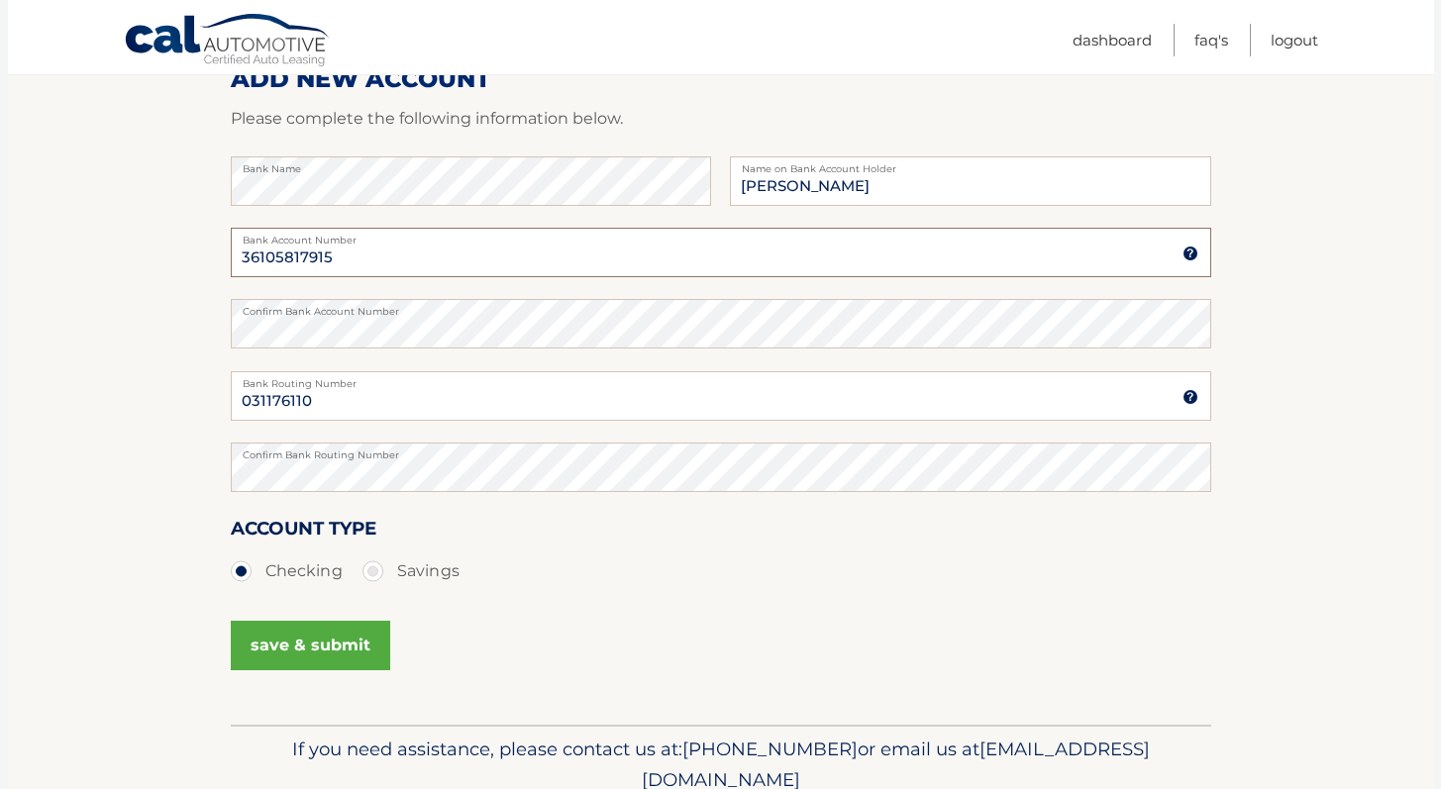
scroll to position [273, 0]
click at [266, 255] on input "36105817915" at bounding box center [721, 253] width 981 height 50
click at [292, 255] on input "36105817915" at bounding box center [721, 253] width 981 height 50
click at [317, 259] on input "36105817915" at bounding box center [721, 253] width 981 height 50
click at [260, 401] on input "031176110" at bounding box center [721, 396] width 981 height 50
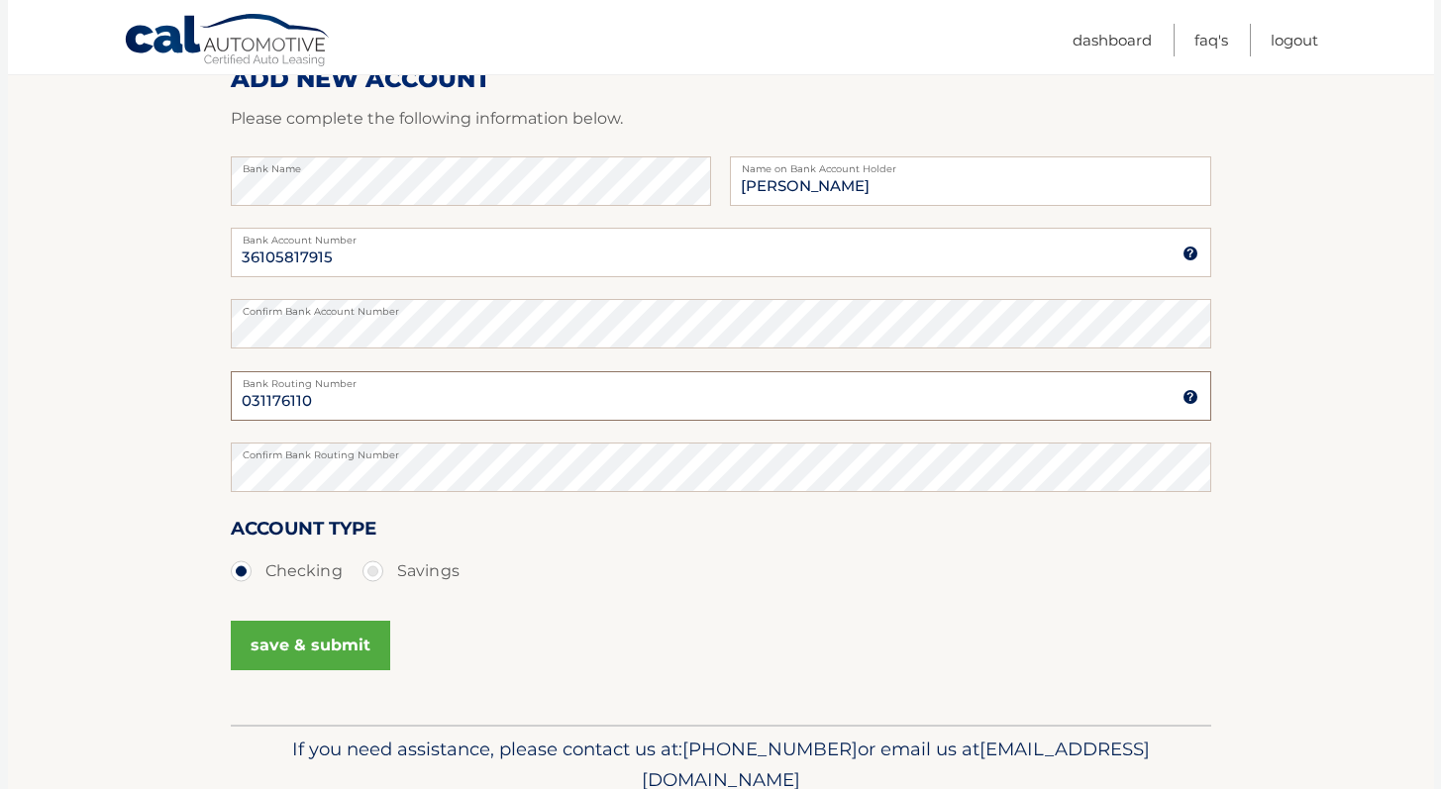
click at [269, 398] on input "031176110" at bounding box center [721, 396] width 981 height 50
click at [339, 645] on button "save & submit" at bounding box center [310, 646] width 159 height 50
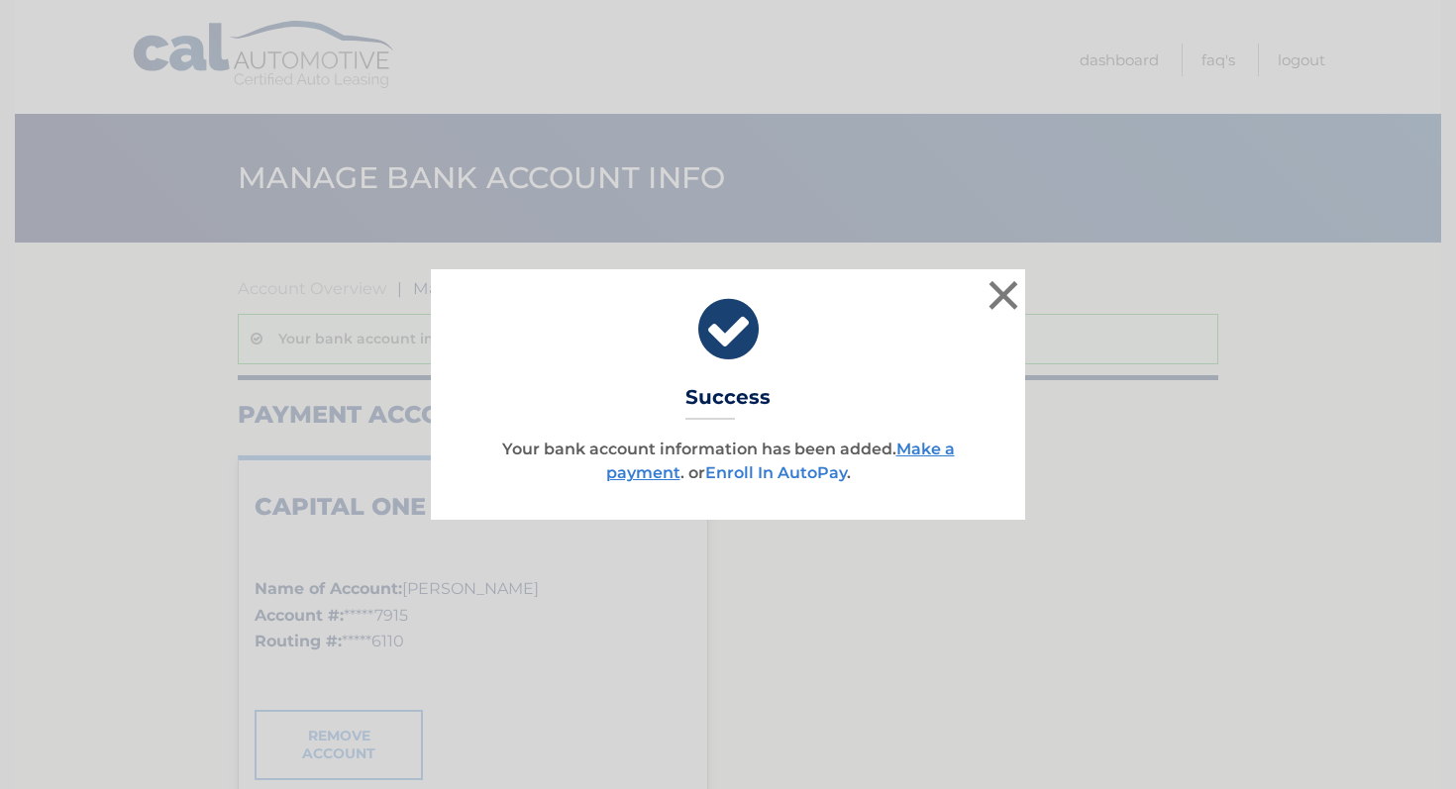
click at [795, 469] on link "Enroll In AutoPay" at bounding box center [776, 473] width 142 height 19
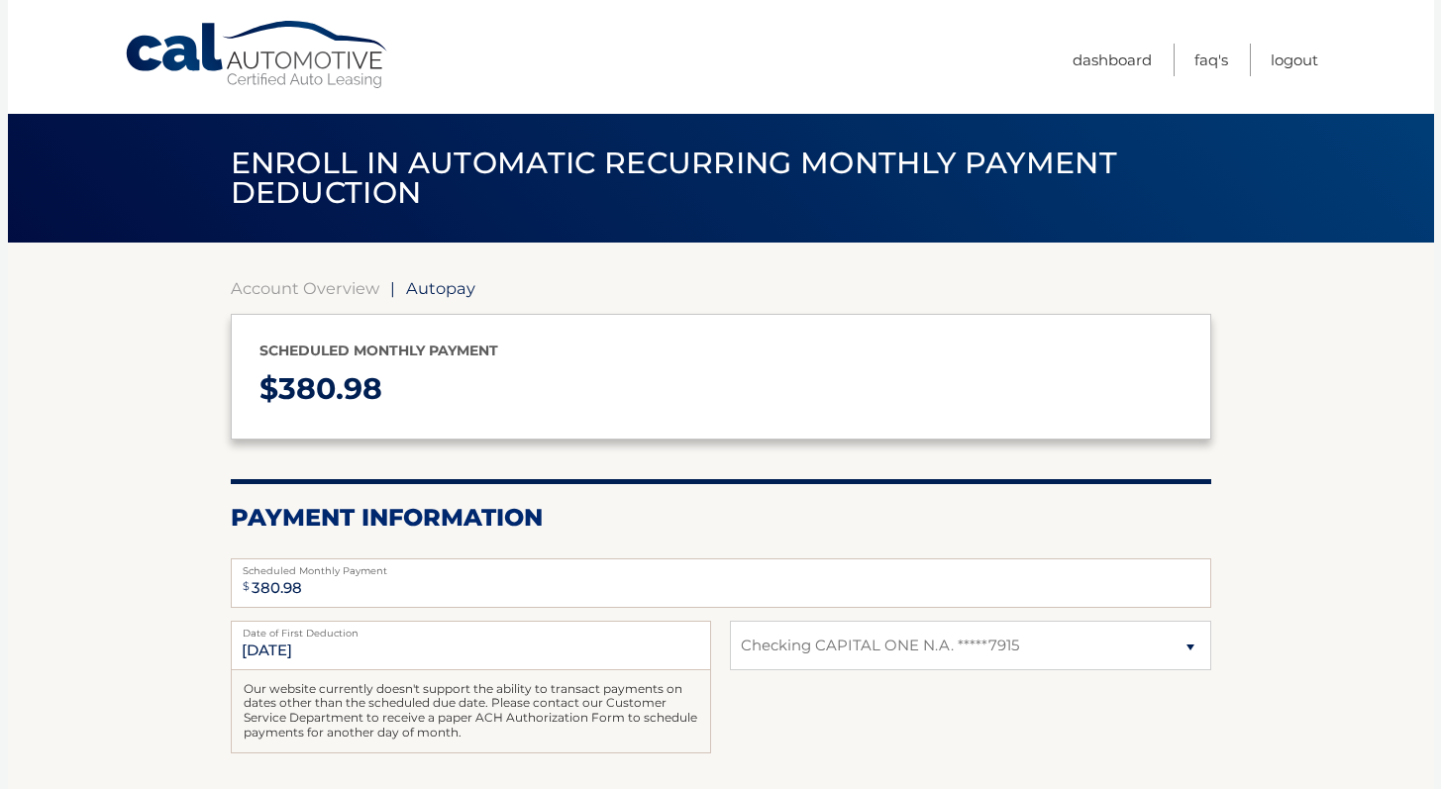
select select "OTc1ZDE3NWMtNWE4Yy00NzdiLWE5OWYtYmMxZWNlMzRmYjkx"
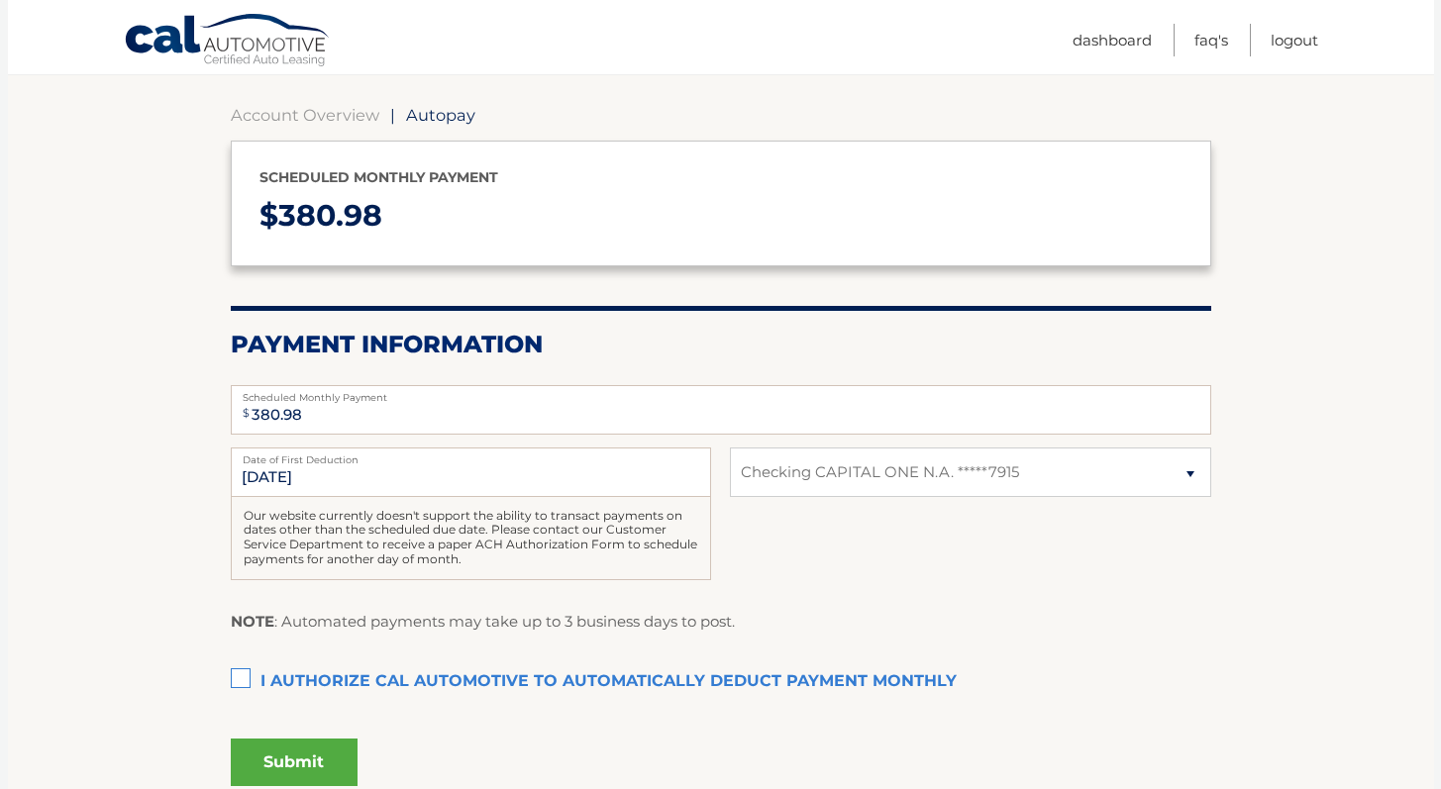
scroll to position [208, 0]
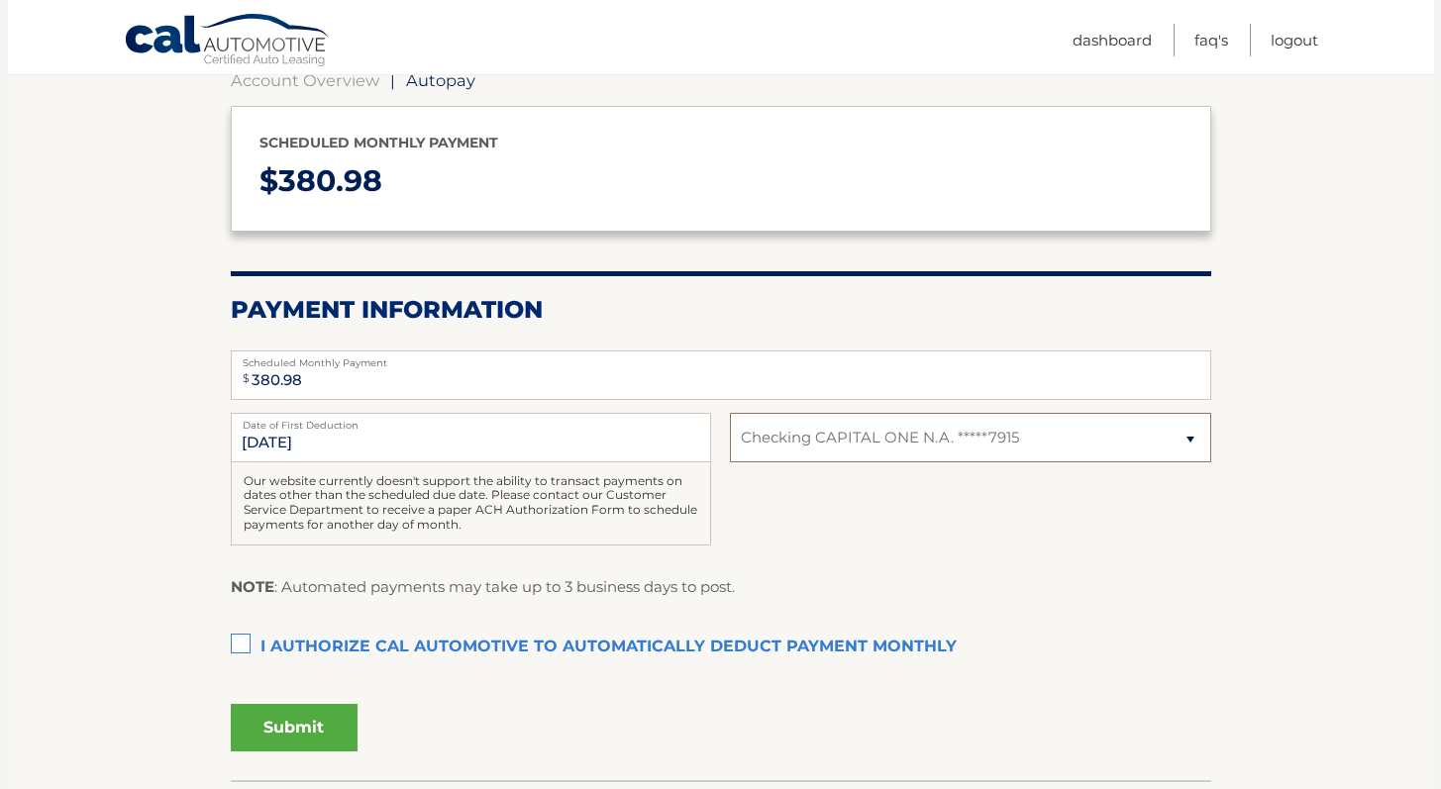
click at [1186, 438] on select "Select Bank Account Checking CAPITAL ONE N.A. *****7915" at bounding box center [970, 438] width 480 height 50
click at [730, 413] on select "Select Bank Account Checking CAPITAL ONE N.A. *****7915" at bounding box center [970, 438] width 480 height 50
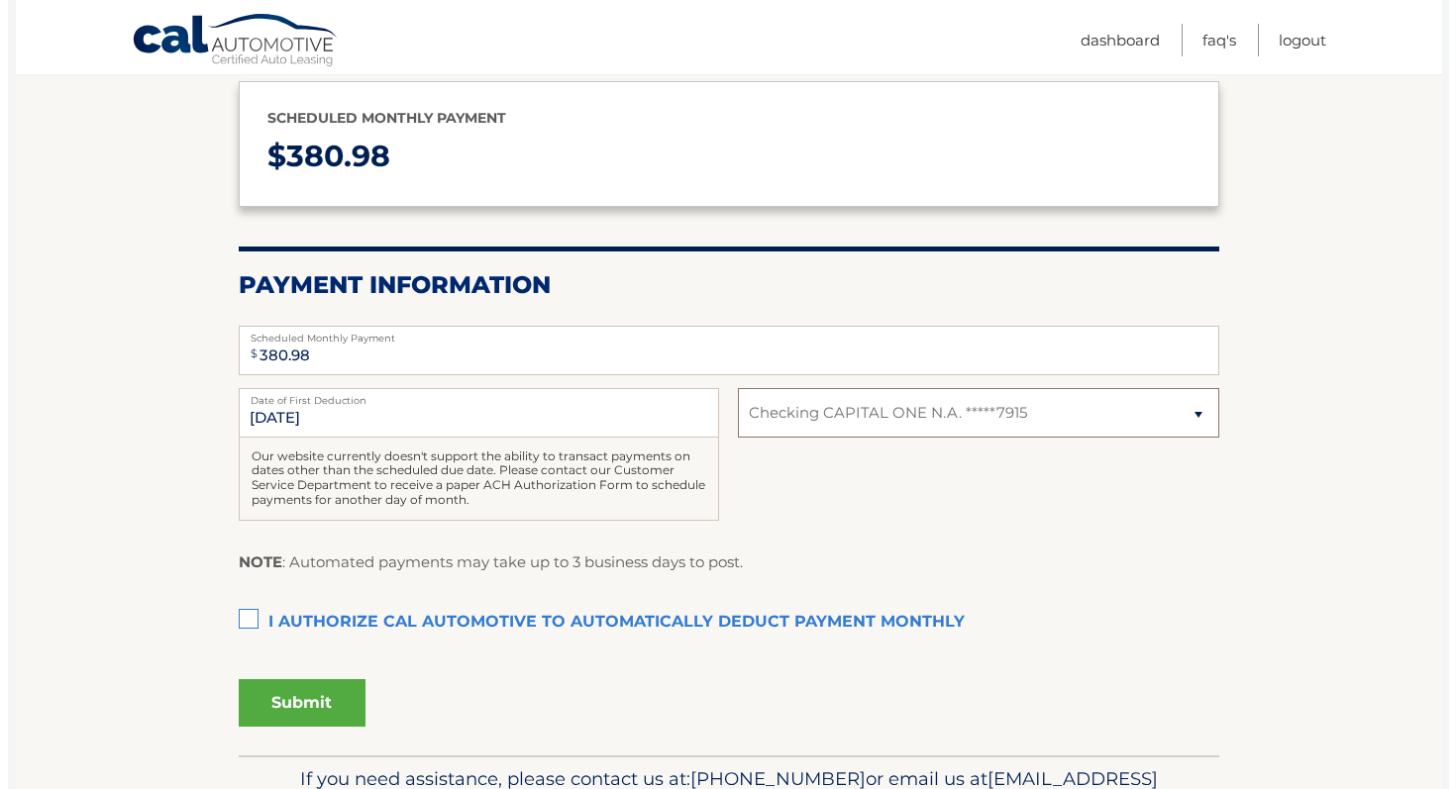
scroll to position [234, 0]
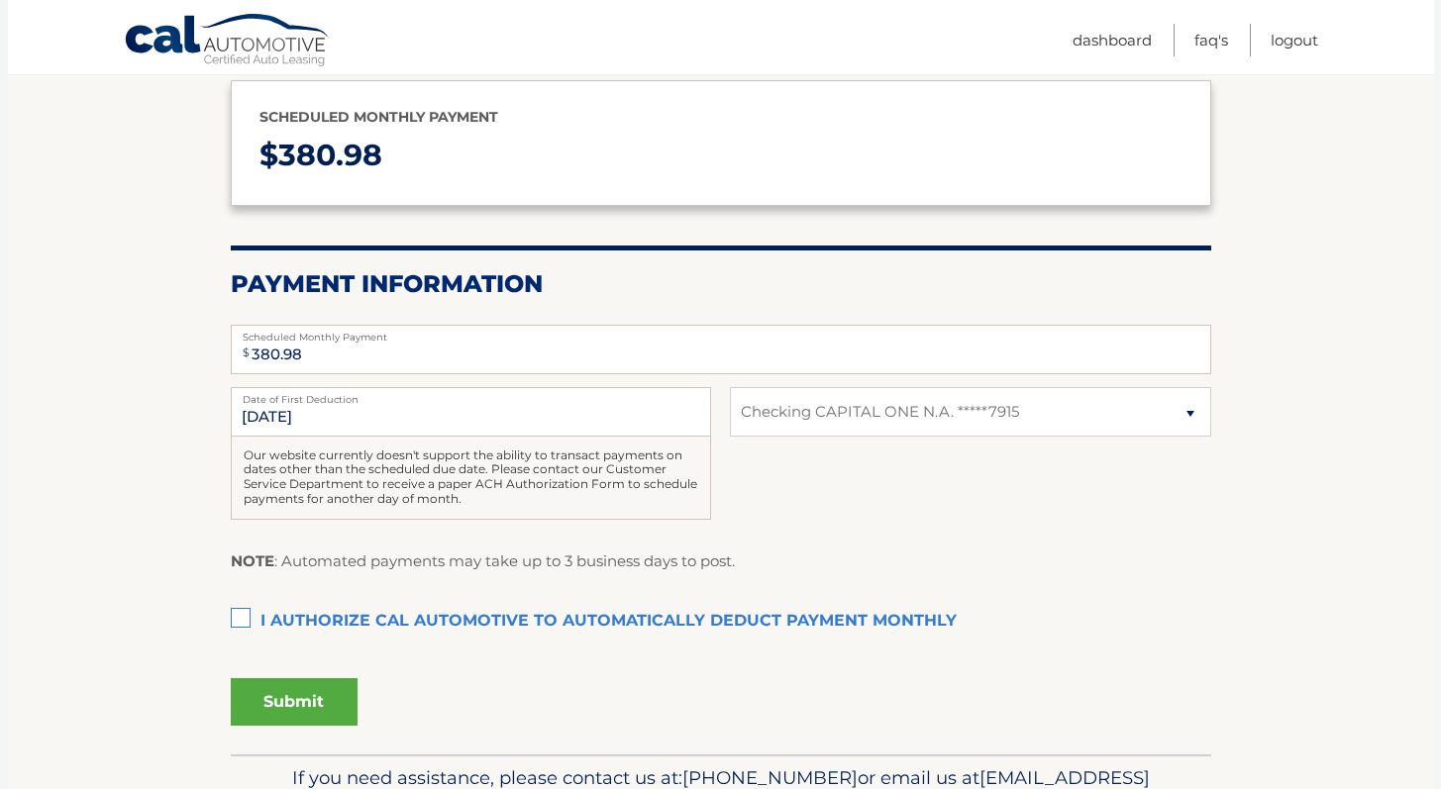
click at [242, 621] on label "I authorize cal automotive to automatically deduct payment monthly This checkbo…" at bounding box center [721, 622] width 981 height 40
click at [0, 0] on input "I authorize cal automotive to automatically deduct payment monthly This checkbo…" at bounding box center [0, 0] width 0 height 0
click at [322, 711] on button "Submit" at bounding box center [294, 702] width 127 height 48
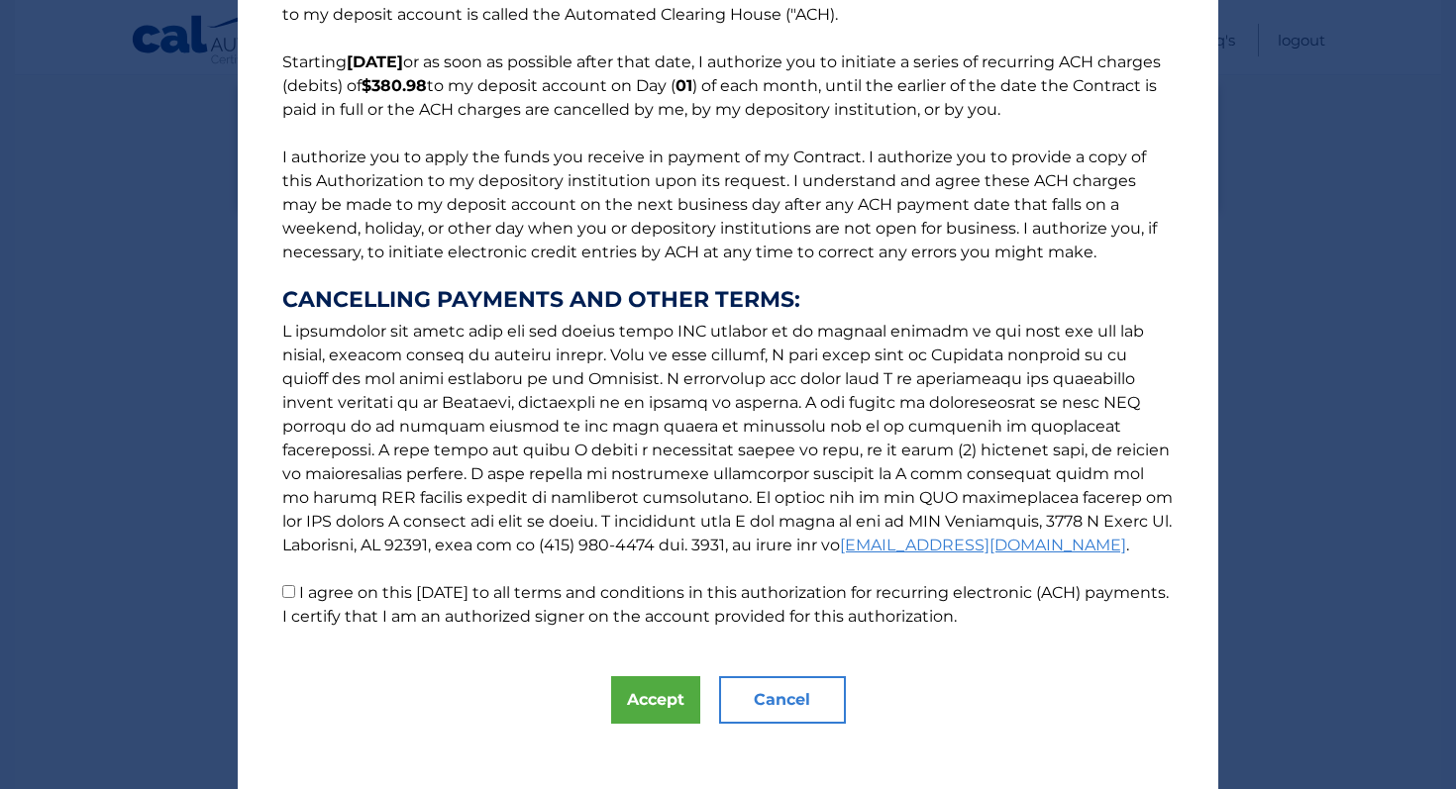
scroll to position [146, 0]
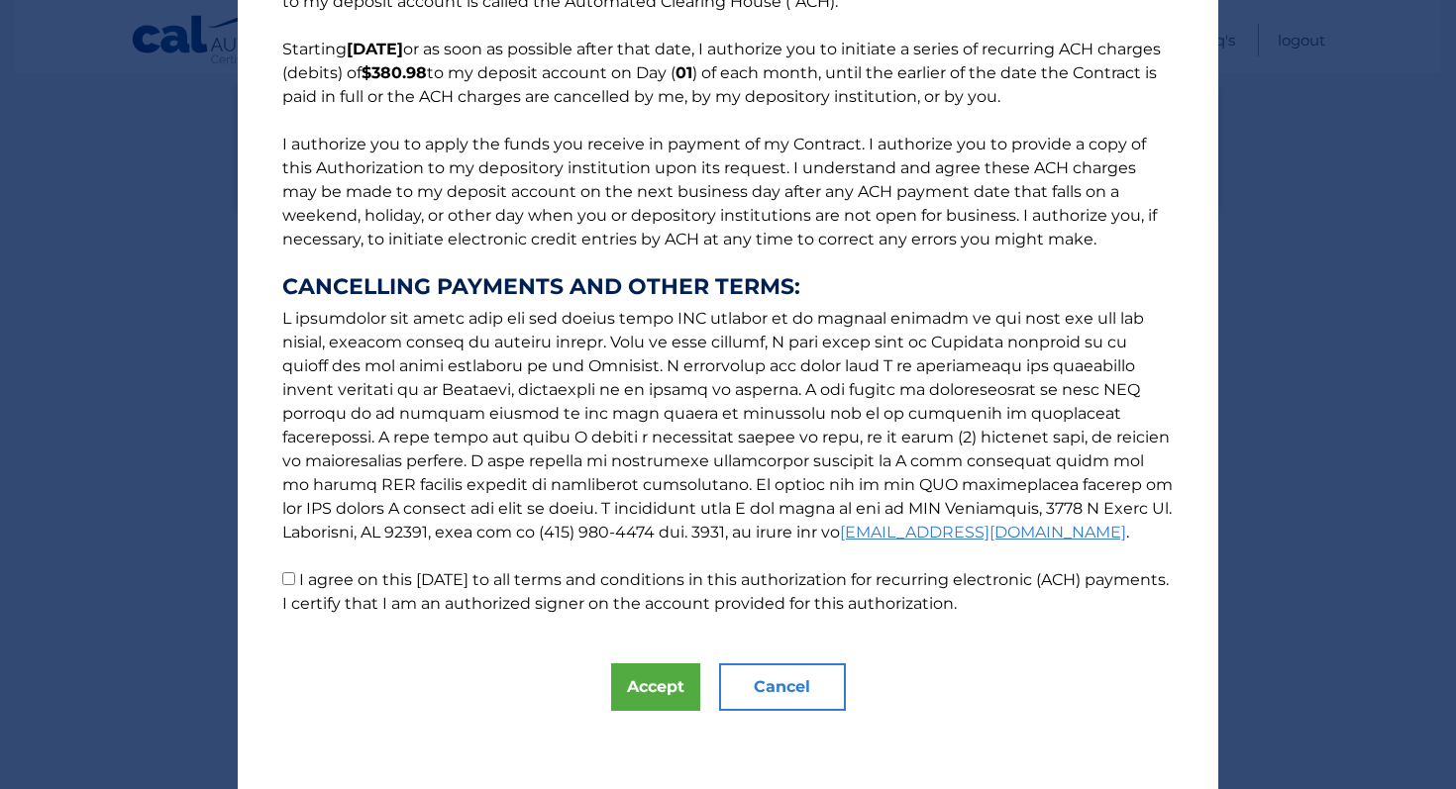
click at [283, 576] on input "I agree on this 09/22/2025 to all terms and conditions in this authorization fo…" at bounding box center [288, 579] width 13 height 13
checkbox input "true"
click at [652, 679] on button "Accept" at bounding box center [655, 688] width 89 height 48
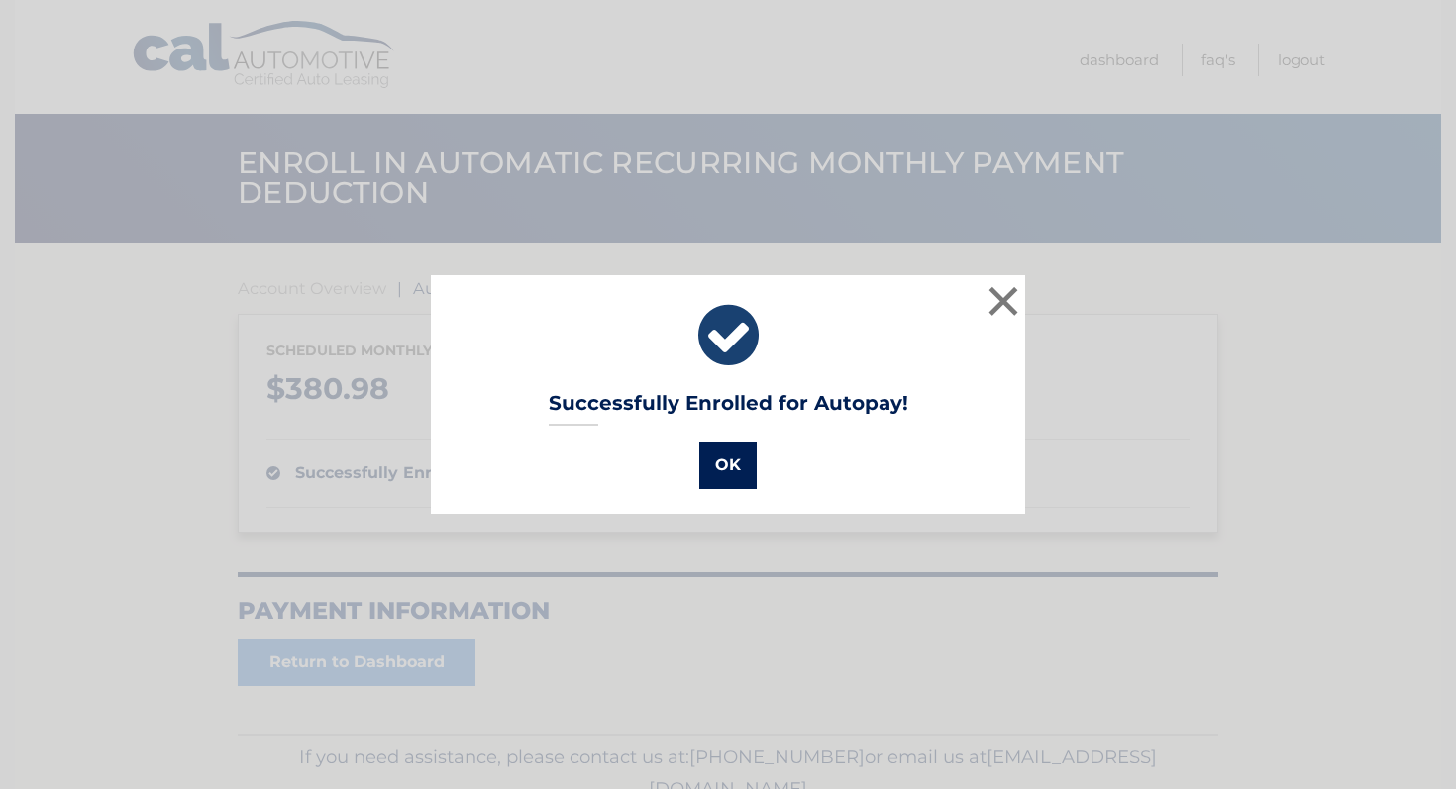
click at [708, 471] on button "OK" at bounding box center [727, 466] width 57 height 48
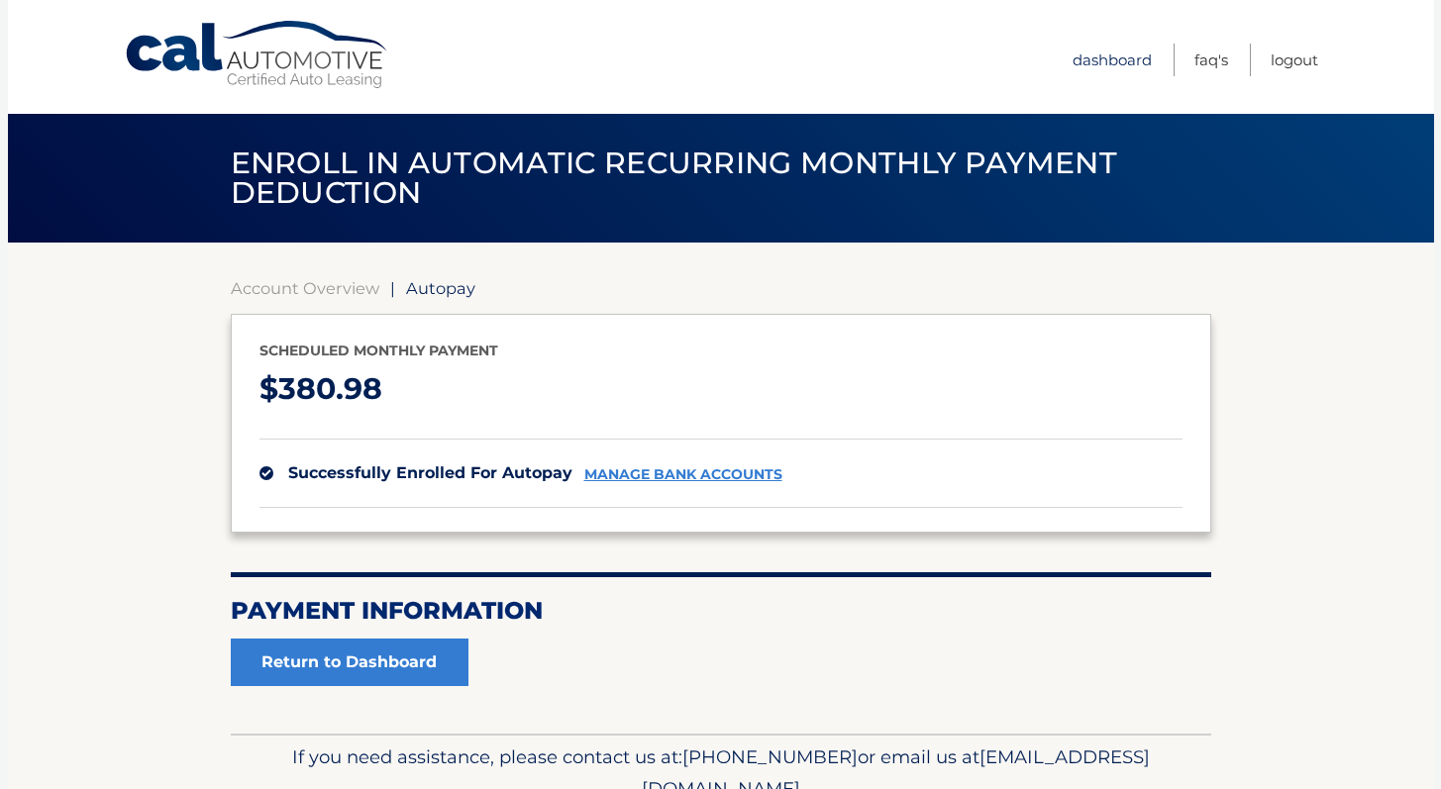
click at [1087, 64] on link "Dashboard" at bounding box center [1112, 60] width 79 height 33
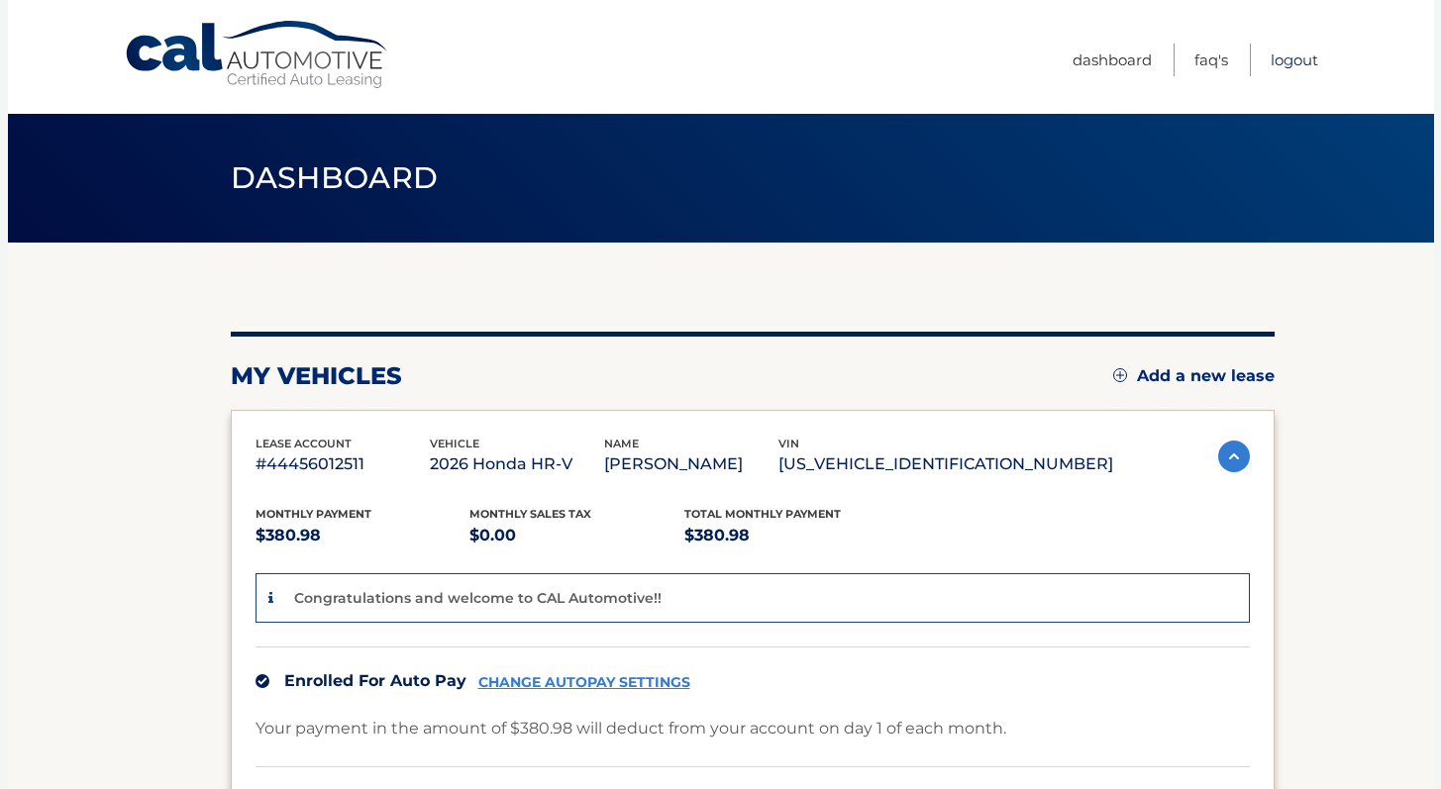
click at [1283, 68] on link "Logout" at bounding box center [1295, 60] width 48 height 33
